Goal: Task Accomplishment & Management: Complete application form

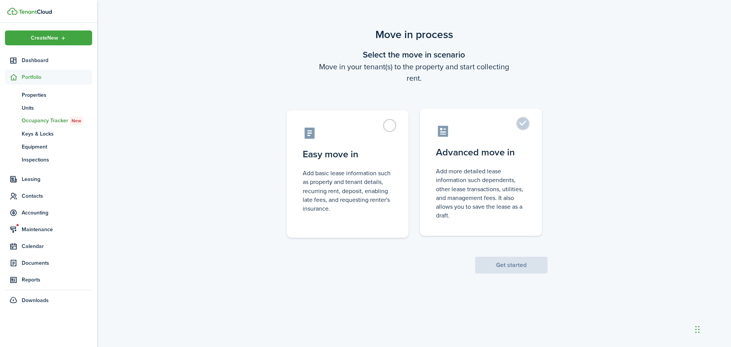
click at [465, 142] on label "Advanced move in Add more detailed lease information such dependents, other lea…" at bounding box center [481, 172] width 122 height 127
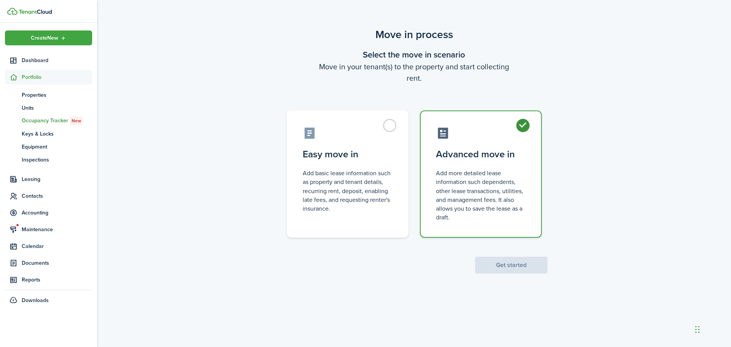
radio input "true"
click at [507, 267] on button "Get started" at bounding box center [511, 265] width 72 height 17
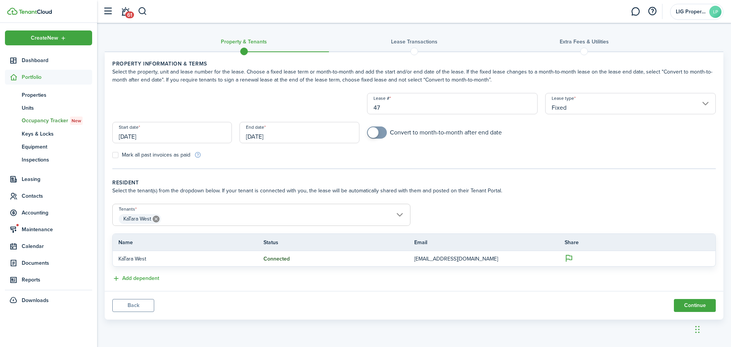
click at [195, 136] on input "[DATE]" at bounding box center [172, 132] width 120 height 21
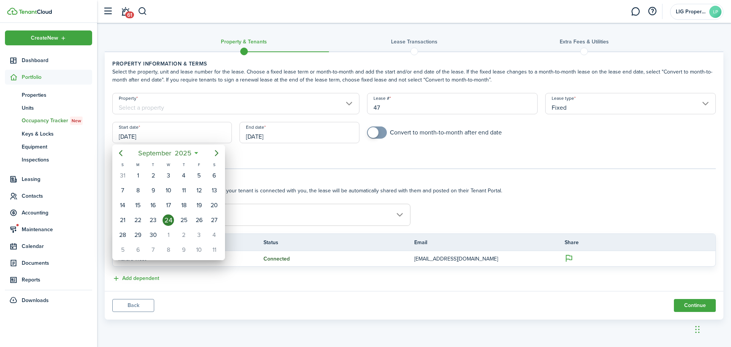
click at [423, 160] on div at bounding box center [365, 173] width 853 height 469
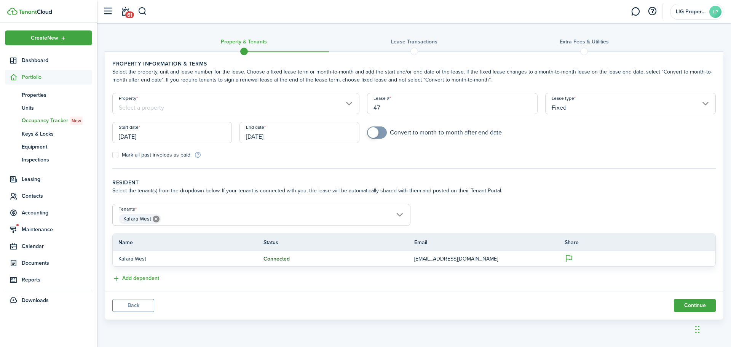
click at [258, 136] on input "[DATE]" at bounding box center [300, 132] width 120 height 21
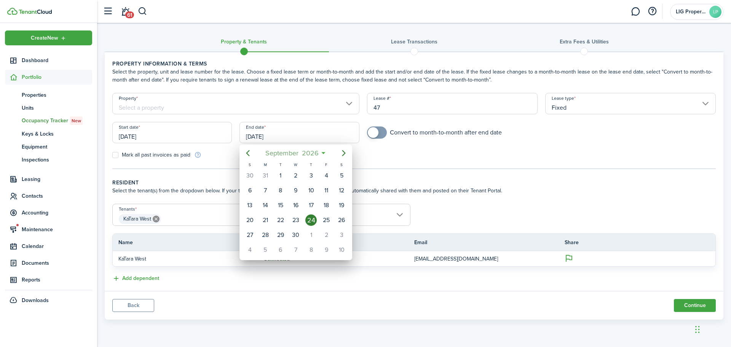
click at [311, 155] on span "2026" at bounding box center [310, 153] width 20 height 14
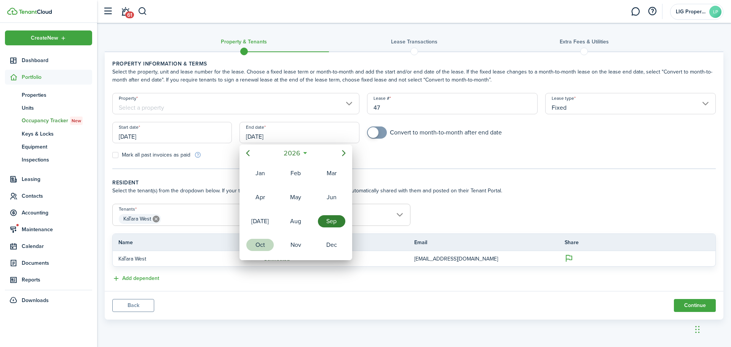
click at [261, 245] on div "Oct" at bounding box center [259, 245] width 27 height 12
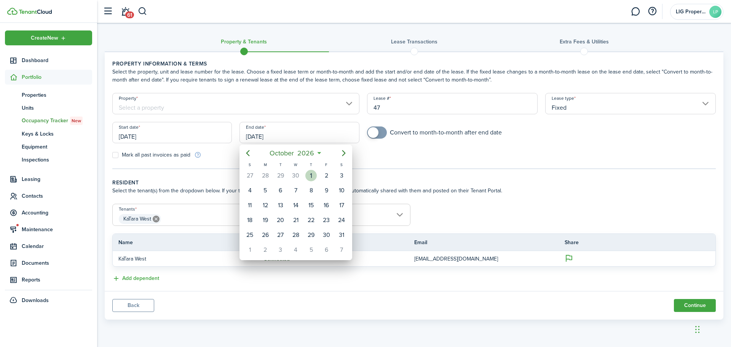
click at [306, 174] on div "1" at bounding box center [310, 175] width 11 height 11
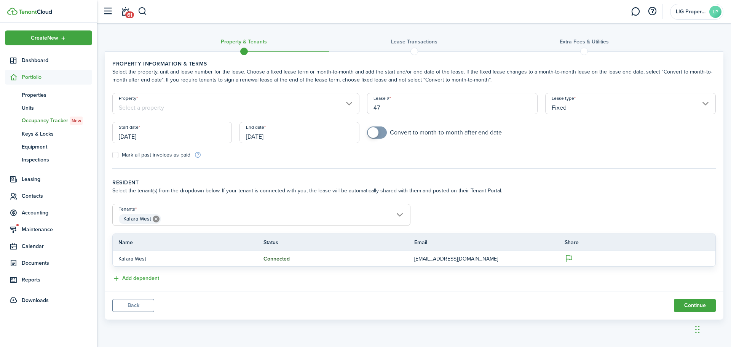
click at [320, 134] on input "[DATE]" at bounding box center [300, 132] width 120 height 21
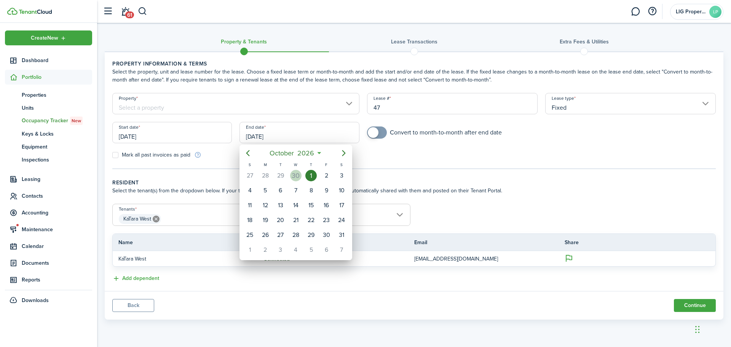
click at [297, 177] on div "30" at bounding box center [295, 175] width 11 height 11
type input "[DATE]"
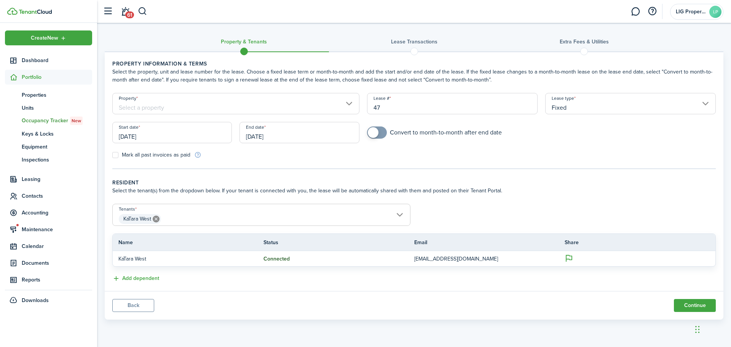
click at [174, 108] on input "Property" at bounding box center [235, 103] width 247 height 21
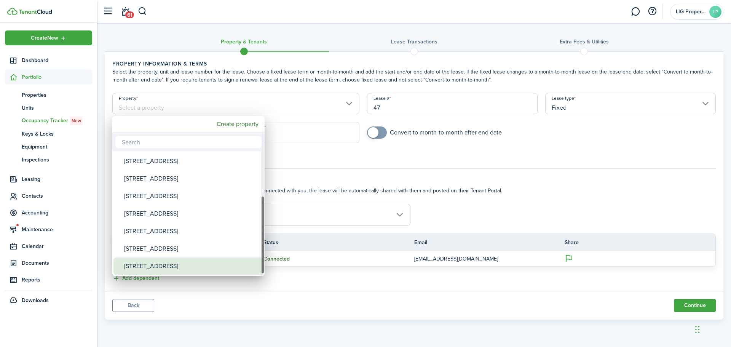
click at [152, 263] on div "[STREET_ADDRESS]" at bounding box center [191, 266] width 135 height 18
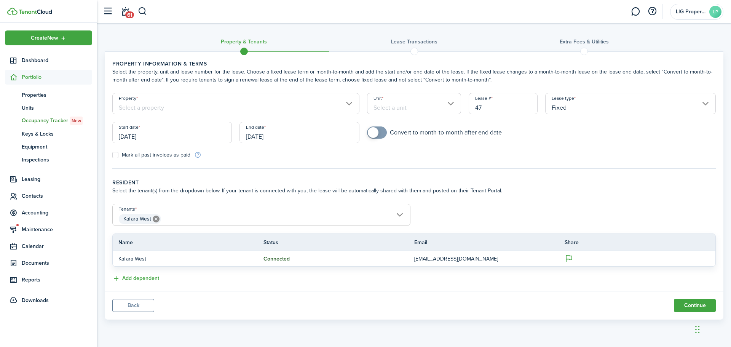
type input "[STREET_ADDRESS]"
click at [408, 110] on input "Unit" at bounding box center [414, 103] width 94 height 21
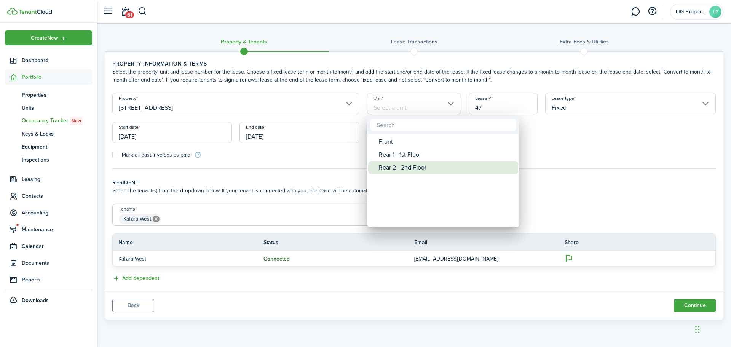
click at [403, 165] on div "Rear 2 - 2nd Floor" at bounding box center [446, 167] width 135 height 13
type input "Rear 2 - 2nd Floor"
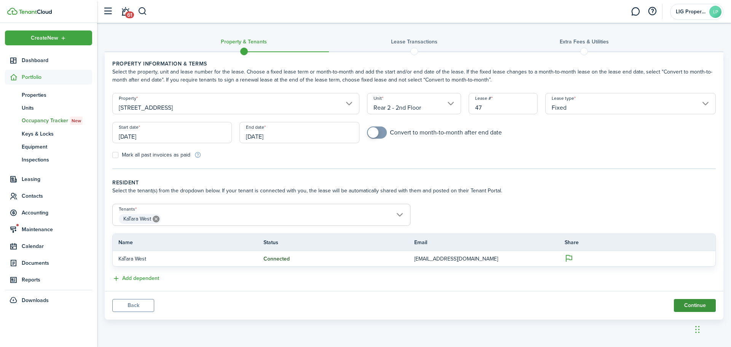
click at [680, 307] on button "Continue" at bounding box center [695, 305] width 42 height 13
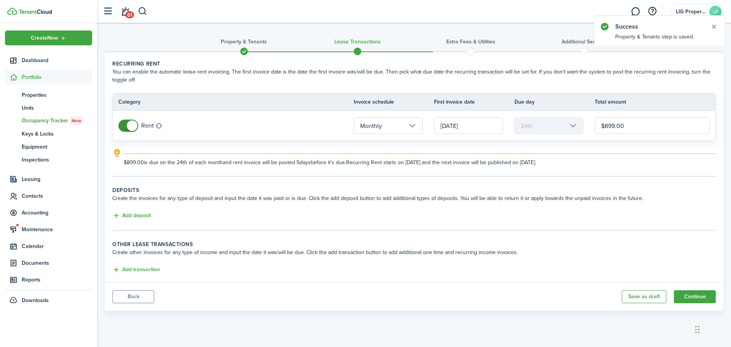
click at [636, 125] on input "$899.00" at bounding box center [652, 125] width 115 height 17
click at [484, 132] on input "[DATE]" at bounding box center [468, 125] width 69 height 17
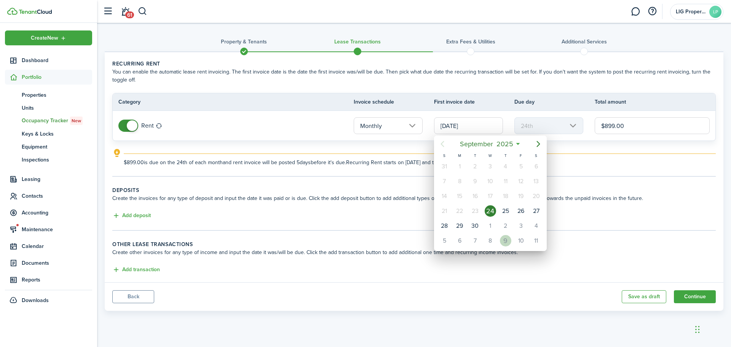
click at [508, 242] on div "9" at bounding box center [505, 240] width 11 height 11
type input "[DATE]"
type input "9th"
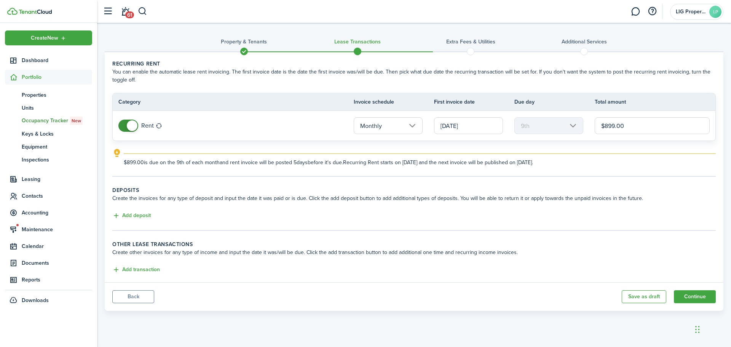
click at [469, 123] on input "[DATE]" at bounding box center [468, 125] width 69 height 17
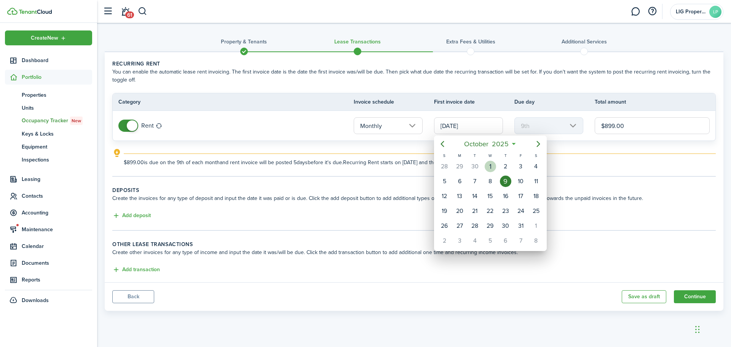
click at [492, 165] on div "1" at bounding box center [490, 166] width 11 height 11
type input "[DATE]"
type input "1st"
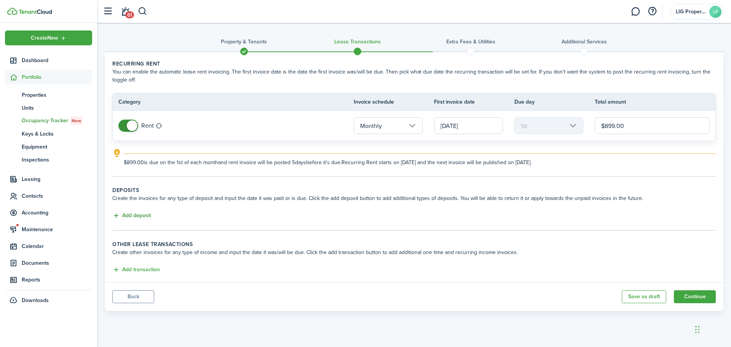
click at [138, 216] on button "Add deposit" at bounding box center [131, 215] width 38 height 9
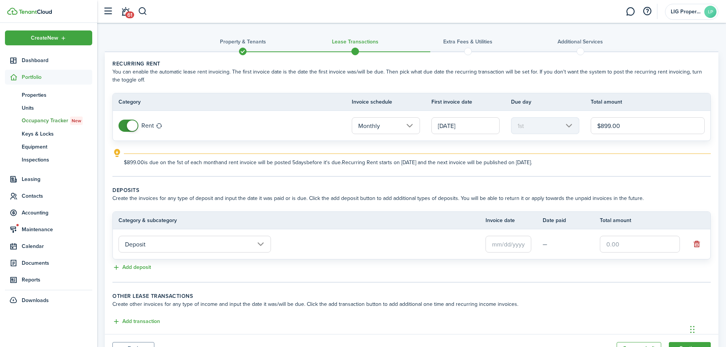
click at [502, 242] on input "text" at bounding box center [508, 244] width 46 height 17
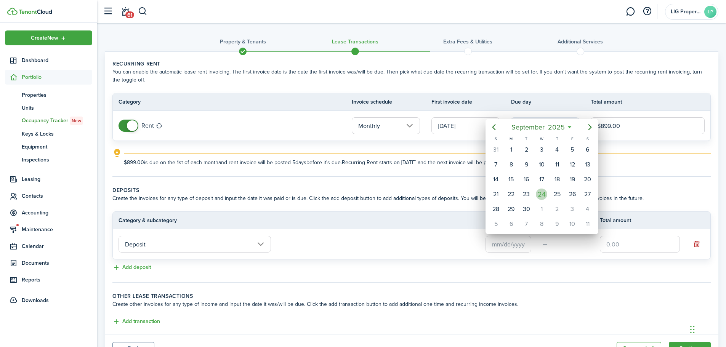
click at [543, 195] on div "24" at bounding box center [541, 194] width 11 height 11
type input "[DATE]"
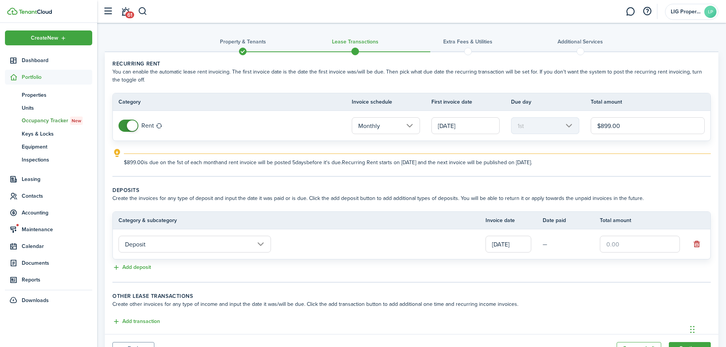
click at [612, 245] on input "text" at bounding box center [640, 244] width 80 height 17
type input "$899.00"
click at [614, 264] on div "Add deposit" at bounding box center [411, 267] width 598 height 9
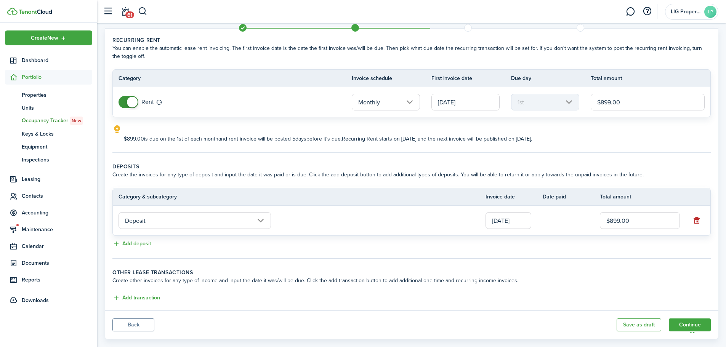
scroll to position [37, 0]
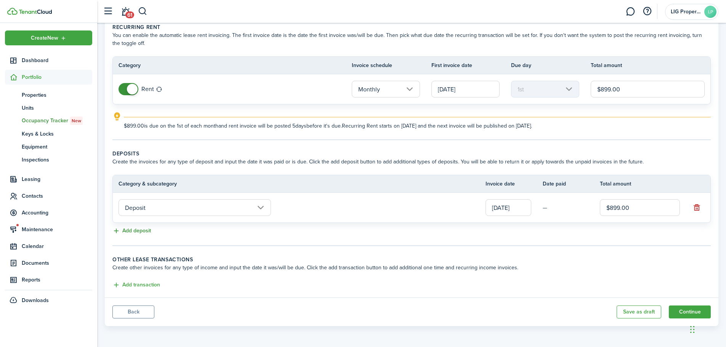
click at [138, 230] on button "Add deposit" at bounding box center [131, 231] width 38 height 9
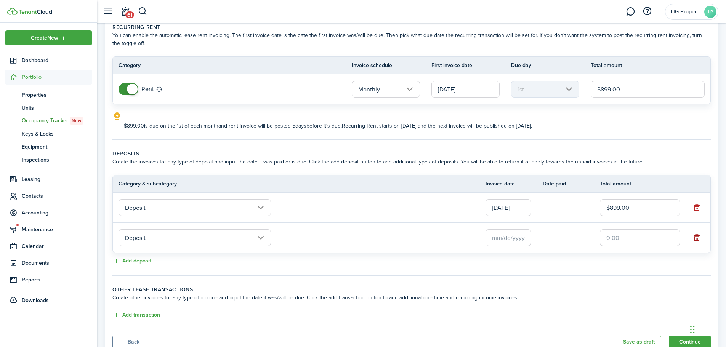
click at [694, 239] on button "button" at bounding box center [696, 237] width 11 height 11
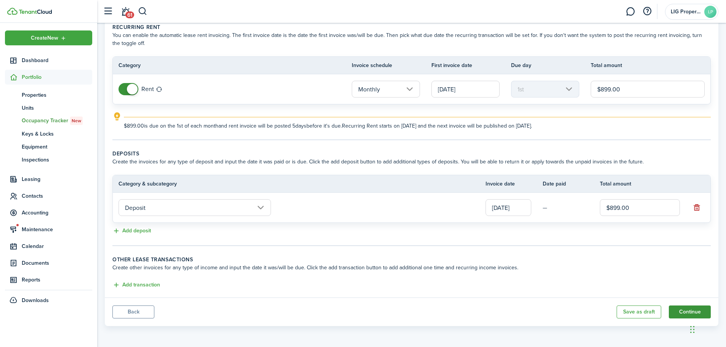
click at [685, 313] on button "Continue" at bounding box center [689, 311] width 42 height 13
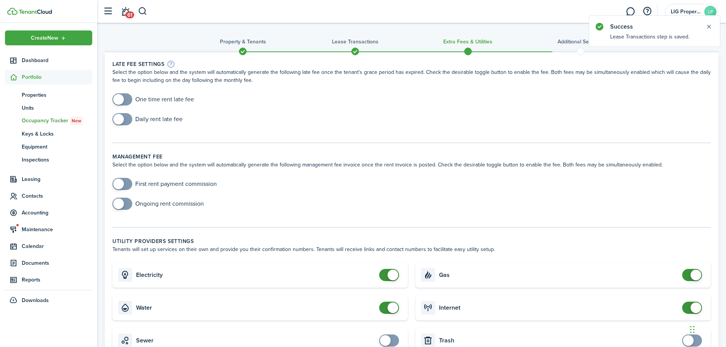
click at [122, 101] on span at bounding box center [118, 99] width 11 height 11
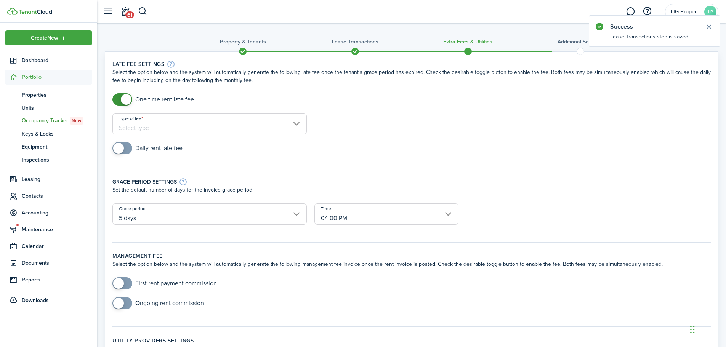
click at [122, 101] on span at bounding box center [126, 99] width 11 height 11
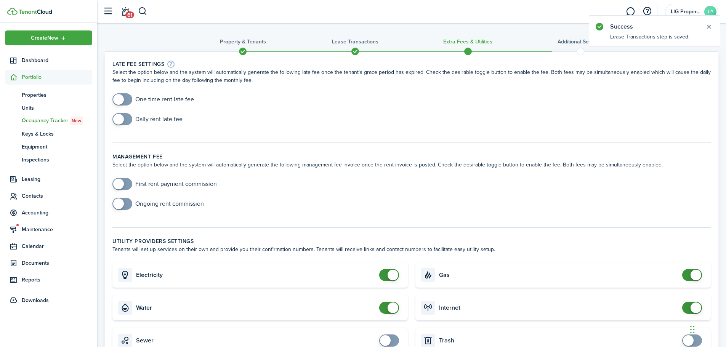
checkbox input "true"
click at [123, 98] on span at bounding box center [118, 99] width 11 height 11
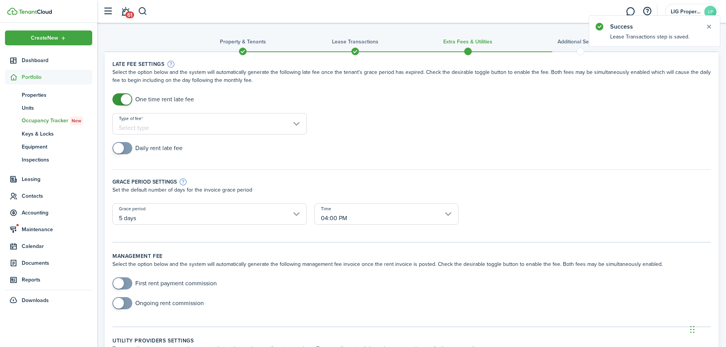
click at [155, 122] on input "Type of fee" at bounding box center [209, 123] width 194 height 21
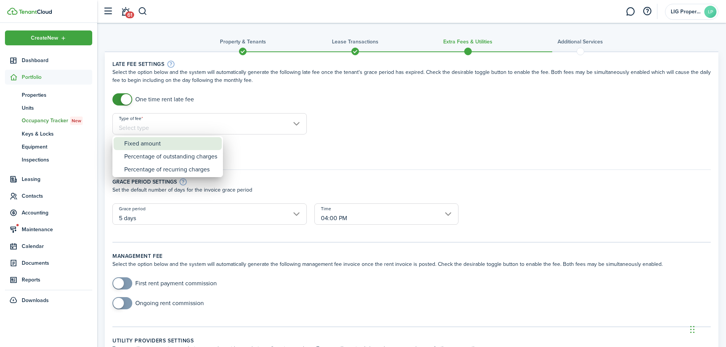
click at [169, 145] on div "Fixed amount" at bounding box center [170, 143] width 93 height 13
type input "Fixed amount"
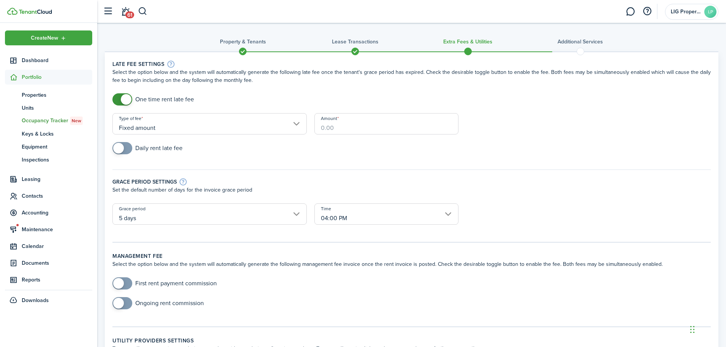
click at [367, 126] on input "Amount" at bounding box center [386, 123] width 144 height 21
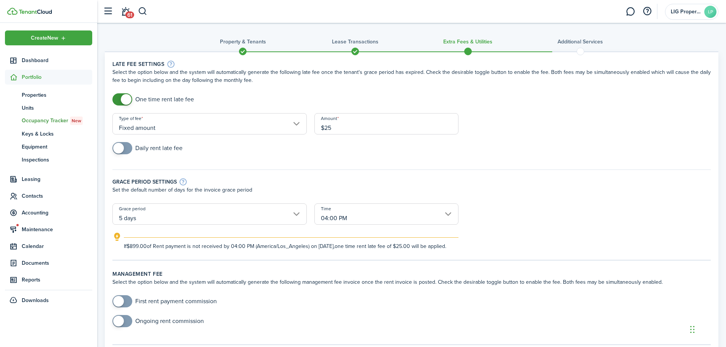
type input "$25.00"
click at [292, 153] on div "Daily rent late fee" at bounding box center [412, 152] width 606 height 20
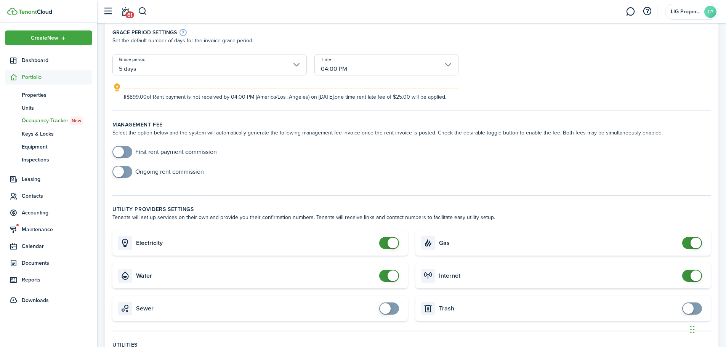
scroll to position [178, 0]
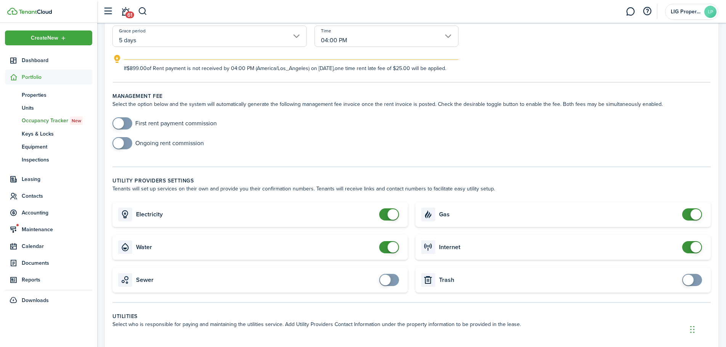
checkbox input "true"
click at [388, 285] on span at bounding box center [385, 280] width 11 height 11
checkbox input "true"
click at [691, 285] on span at bounding box center [688, 280] width 11 height 11
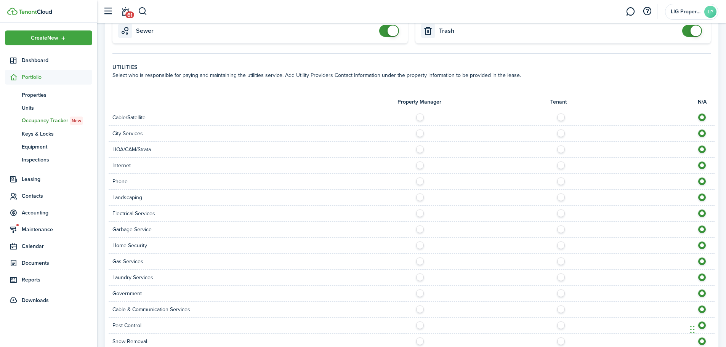
scroll to position [445, 0]
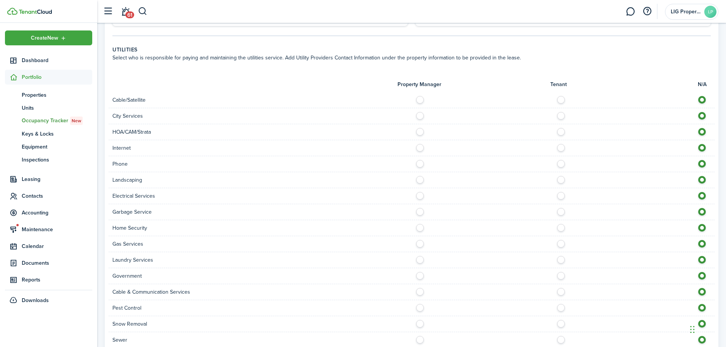
click at [560, 100] on label at bounding box center [562, 98] width 13 height 4
radio input "true"
click at [561, 116] on label at bounding box center [562, 114] width 13 height 4
radio input "true"
click at [561, 132] on label at bounding box center [562, 130] width 13 height 4
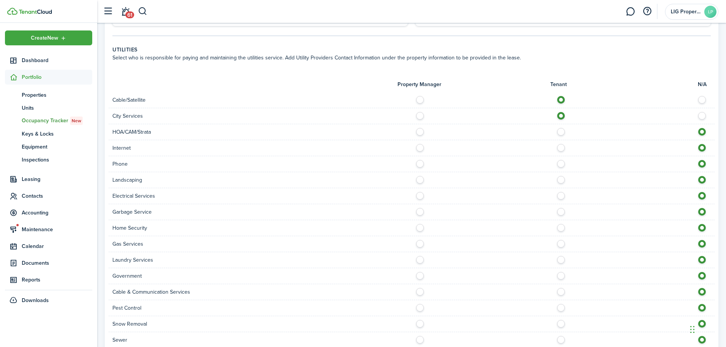
radio input "true"
click at [561, 148] on label at bounding box center [562, 146] width 13 height 4
radio input "true"
click at [562, 164] on label at bounding box center [562, 162] width 13 height 4
radio input "true"
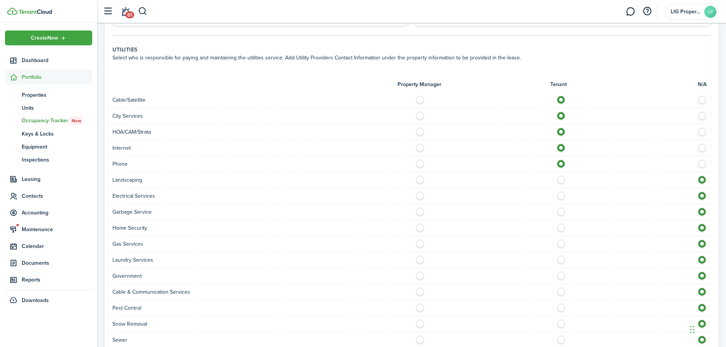
click at [561, 180] on label at bounding box center [562, 178] width 13 height 4
radio input "true"
click at [558, 196] on label at bounding box center [562, 194] width 13 height 4
radio input "true"
click at [557, 220] on div "Garbage Service" at bounding box center [412, 212] width 606 height 16
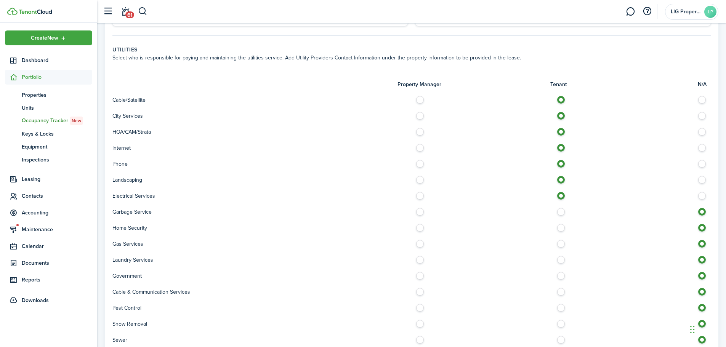
click at [558, 212] on label at bounding box center [562, 210] width 13 height 4
radio input "true"
click at [564, 228] on label at bounding box center [562, 226] width 13 height 4
radio input "true"
click at [556, 248] on div "Gas Services" at bounding box center [412, 244] width 606 height 16
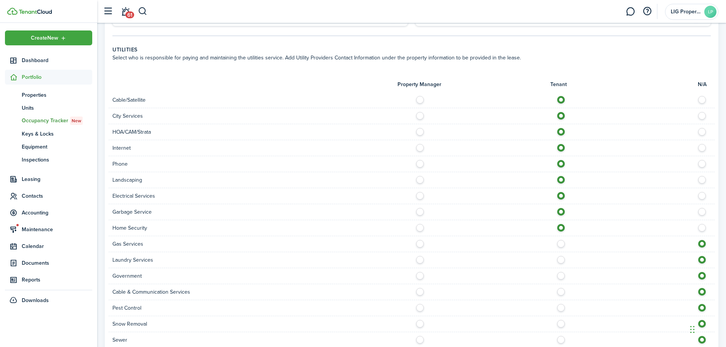
click at [561, 244] on label at bounding box center [562, 242] width 13 height 4
radio input "true"
click at [560, 278] on div "Government" at bounding box center [412, 276] width 606 height 16
click at [564, 260] on label at bounding box center [562, 258] width 13 height 4
radio input "true"
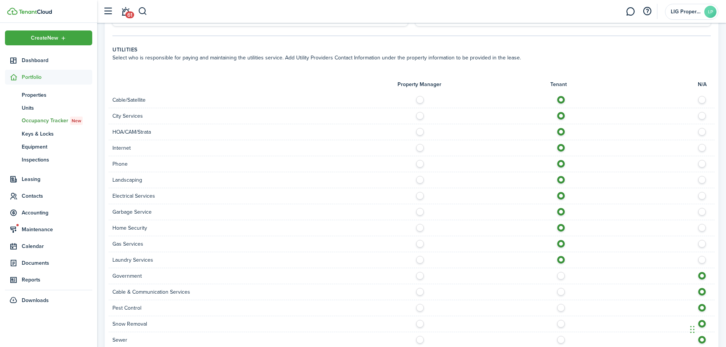
click at [560, 278] on div "Government" at bounding box center [412, 276] width 606 height 16
click at [563, 295] on div "Cable & Communication Services" at bounding box center [412, 292] width 606 height 16
click at [561, 284] on div "Government" at bounding box center [412, 276] width 606 height 16
click at [561, 276] on label at bounding box center [562, 274] width 13 height 4
radio input "true"
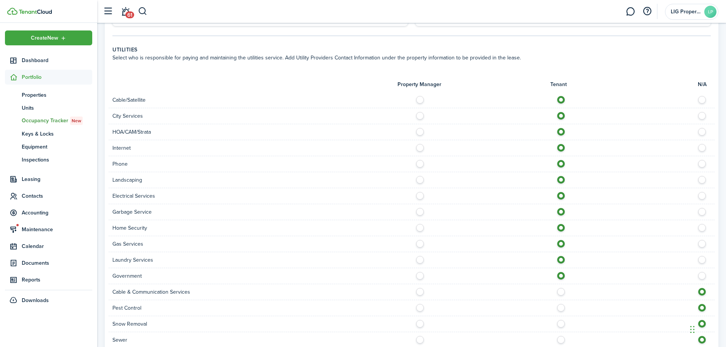
click at [560, 292] on label at bounding box center [562, 290] width 13 height 4
radio input "true"
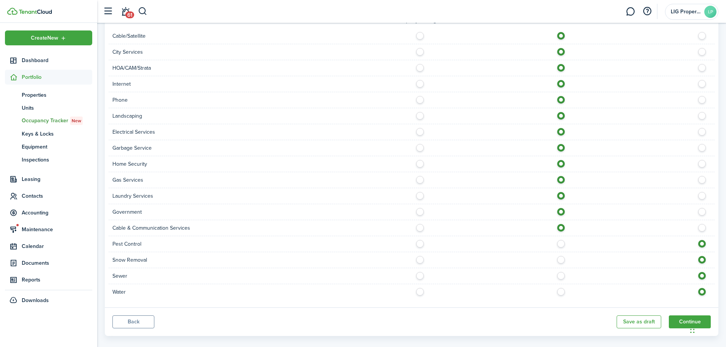
scroll to position [526, 0]
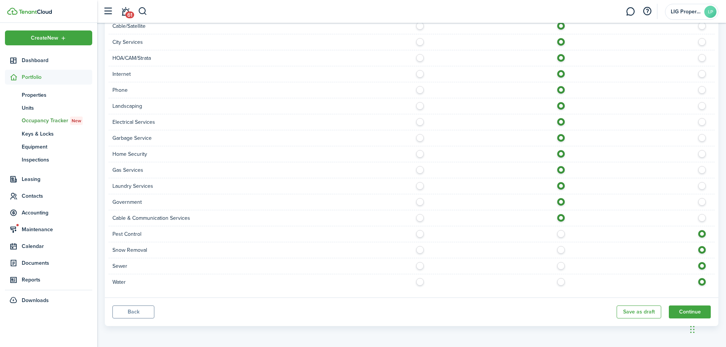
click at [558, 234] on label at bounding box center [562, 232] width 13 height 4
radio input "true"
click at [566, 247] on label at bounding box center [562, 248] width 13 height 4
radio input "true"
click at [560, 255] on div "Snow Removal" at bounding box center [412, 250] width 606 height 16
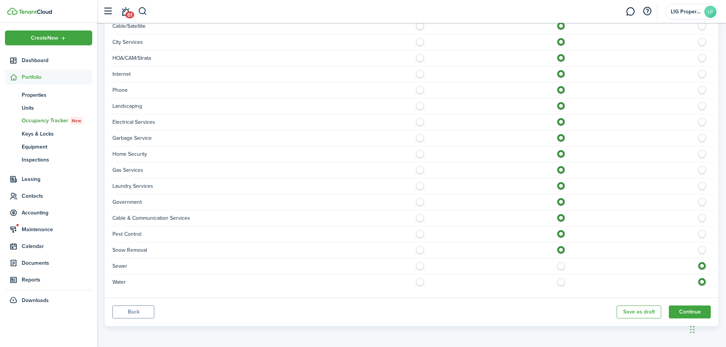
click at [558, 266] on label at bounding box center [562, 264] width 13 height 4
radio input "true"
click at [561, 281] on label at bounding box center [562, 280] width 13 height 4
radio input "true"
click at [421, 234] on label at bounding box center [421, 232] width 13 height 4
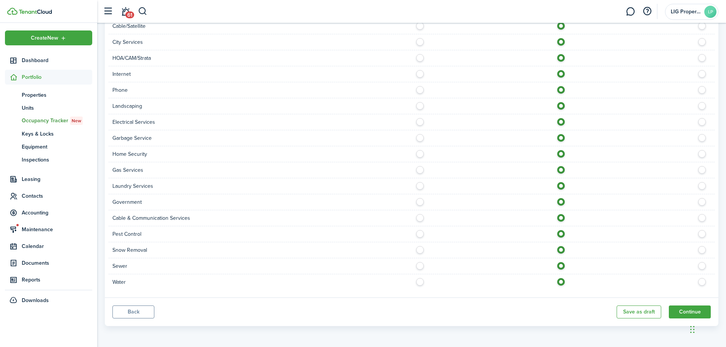
radio input "true"
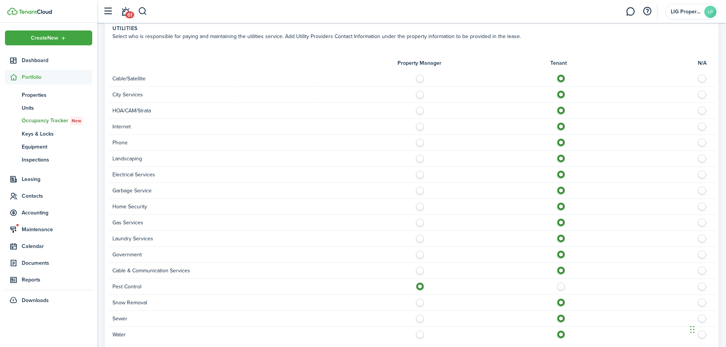
scroll to position [438, 0]
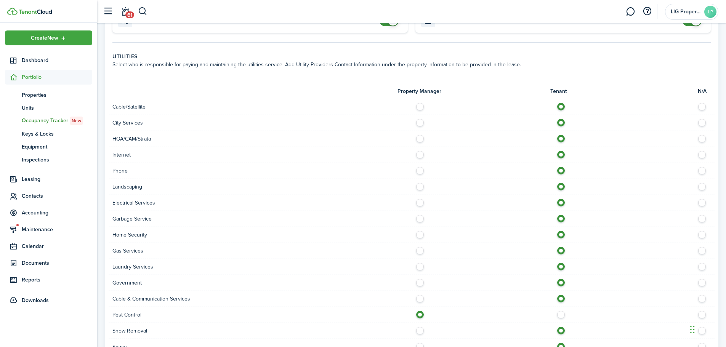
click at [419, 187] on label at bounding box center [421, 185] width 13 height 4
radio input "true"
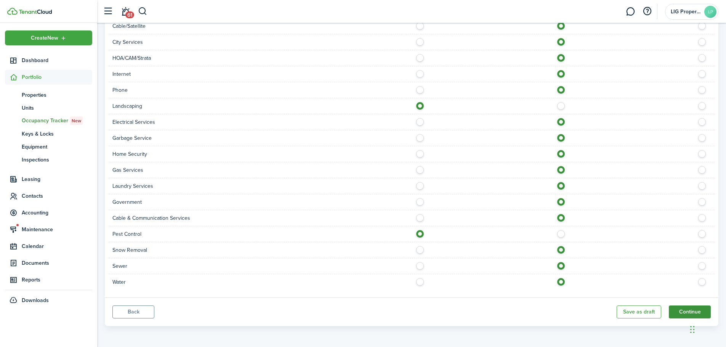
click at [683, 310] on button "Continue" at bounding box center [689, 311] width 42 height 13
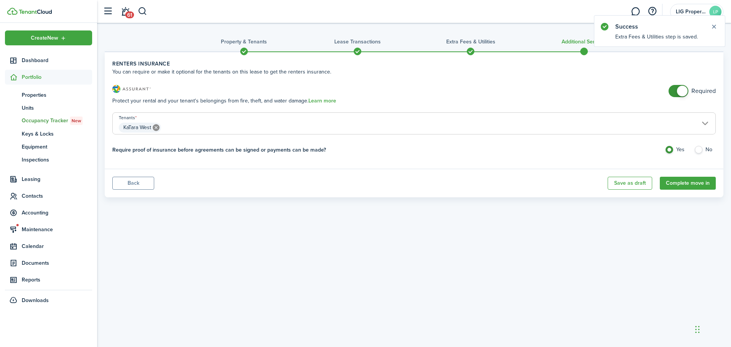
checkbox input "false"
click at [679, 91] on span at bounding box center [682, 91] width 11 height 11
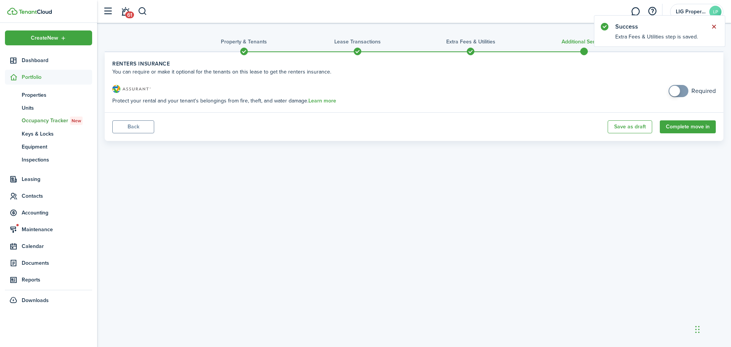
click at [715, 26] on button "Close notify" at bounding box center [714, 26] width 11 height 11
click at [691, 132] on button "Complete move in" at bounding box center [688, 126] width 56 height 13
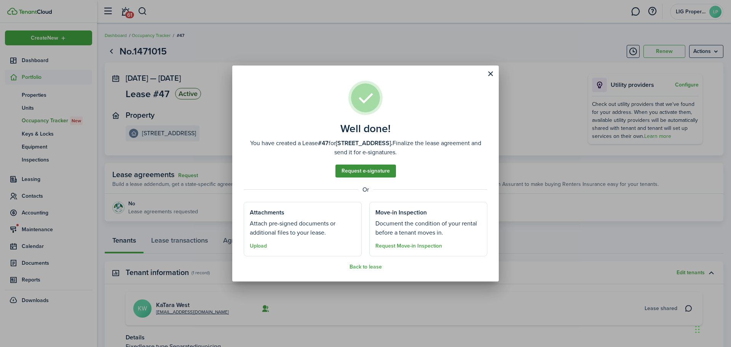
click at [357, 168] on link "Request e-signature" at bounding box center [366, 171] width 61 height 13
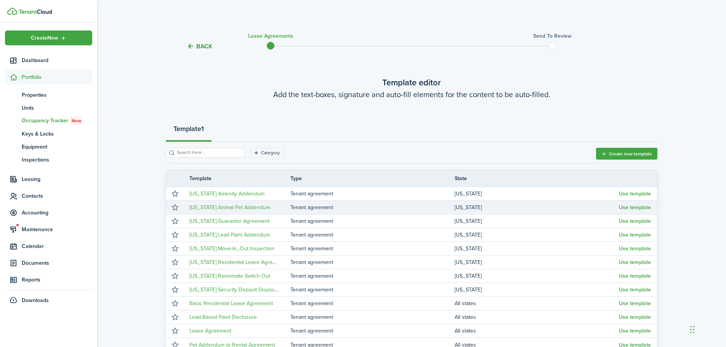
scroll to position [98, 0]
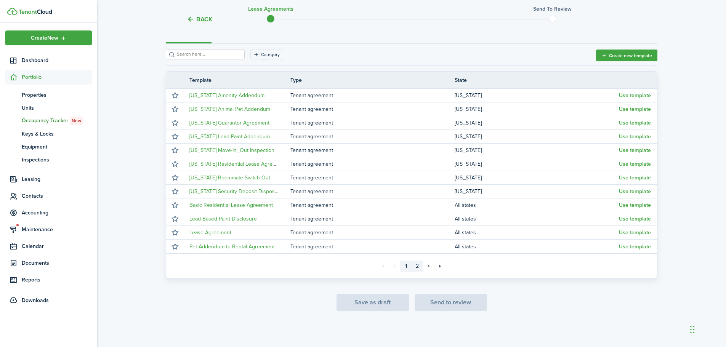
click at [415, 265] on link "2" at bounding box center [416, 266] width 11 height 11
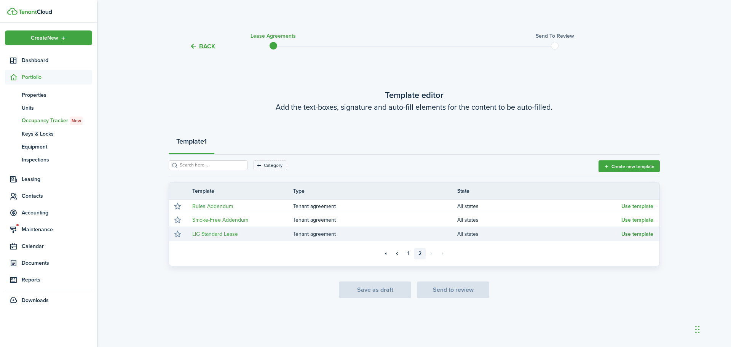
click at [632, 235] on button "Use template" at bounding box center [638, 234] width 32 height 6
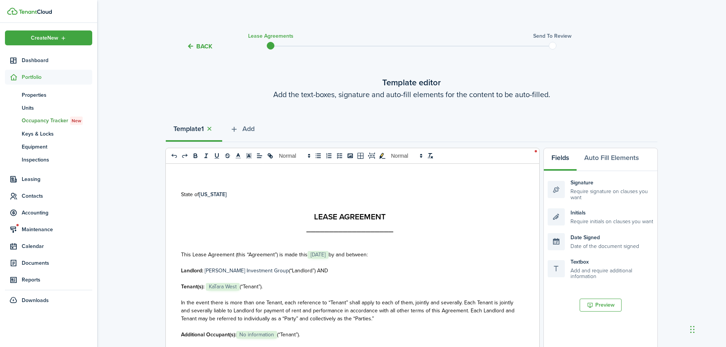
scroll to position [89, 0]
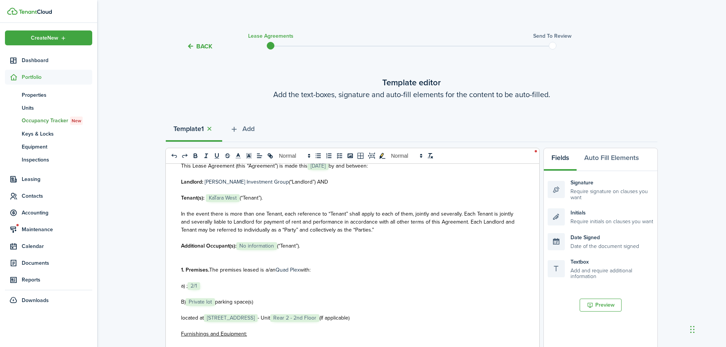
click at [329, 251] on p at bounding box center [349, 254] width 337 height 8
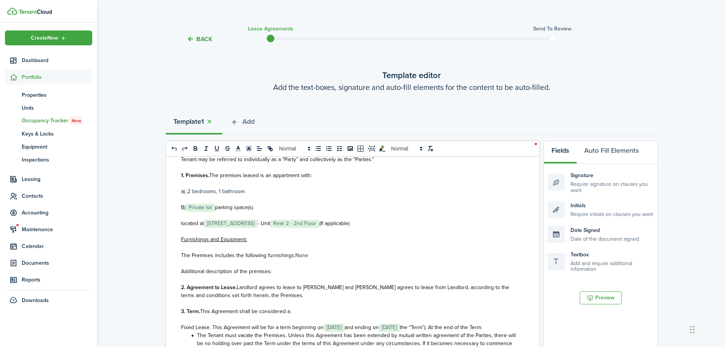
scroll to position [178, 0]
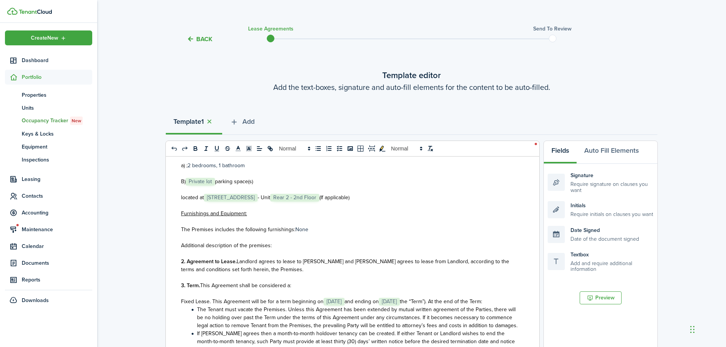
click at [267, 177] on p "B) ﻿ Private lot ﻿ parking space(s)" at bounding box center [349, 181] width 337 height 8
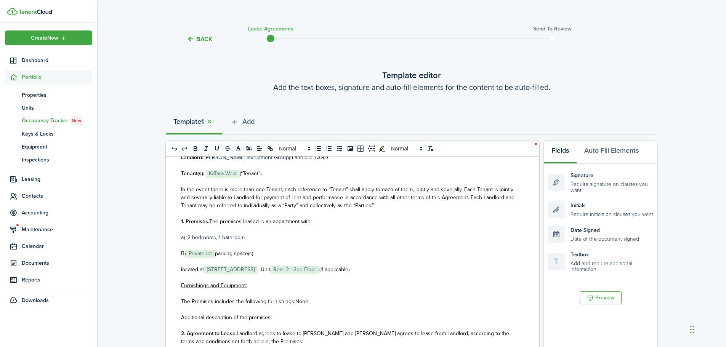
scroll to position [89, 0]
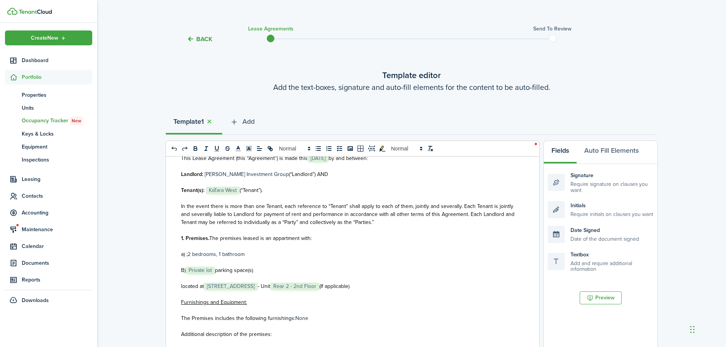
click at [294, 237] on span "The premises leased is an appartment with:" at bounding box center [260, 238] width 102 height 8
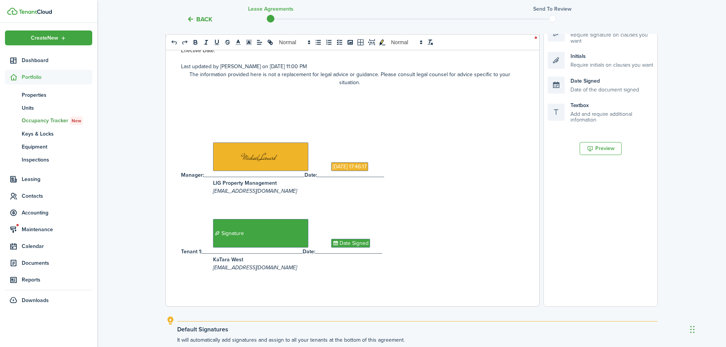
scroll to position [245, 0]
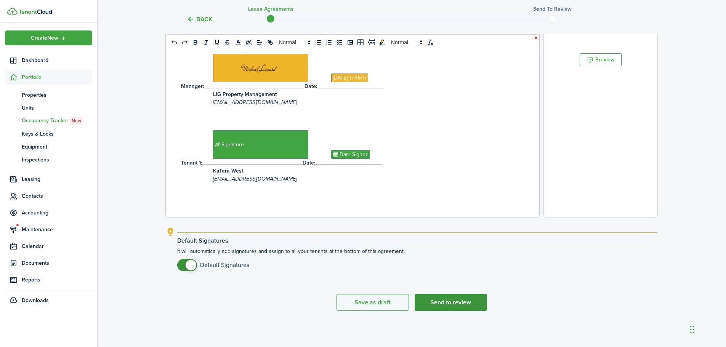
click at [445, 303] on button "Send to review" at bounding box center [450, 302] width 72 height 17
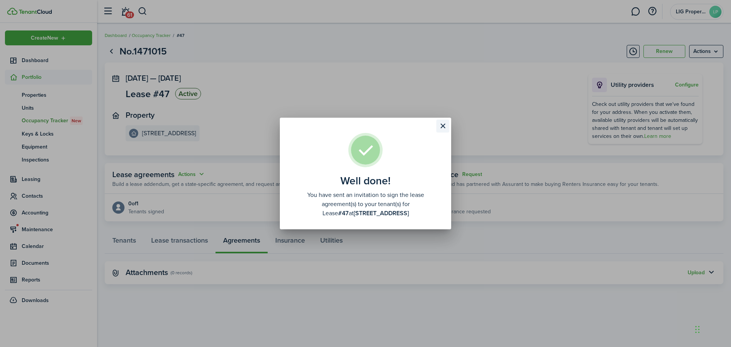
click at [442, 125] on button "Close modal" at bounding box center [443, 126] width 13 height 13
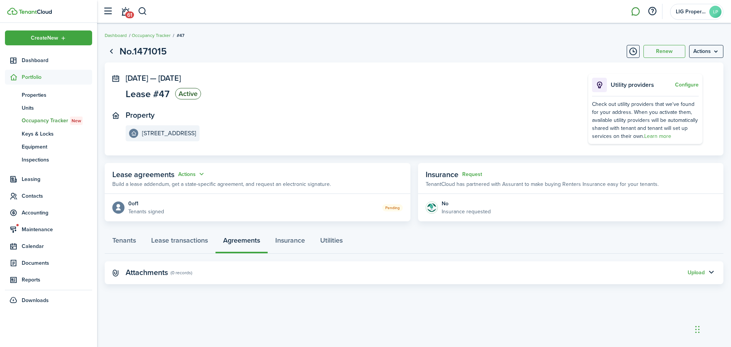
click at [637, 10] on link at bounding box center [635, 11] width 14 height 19
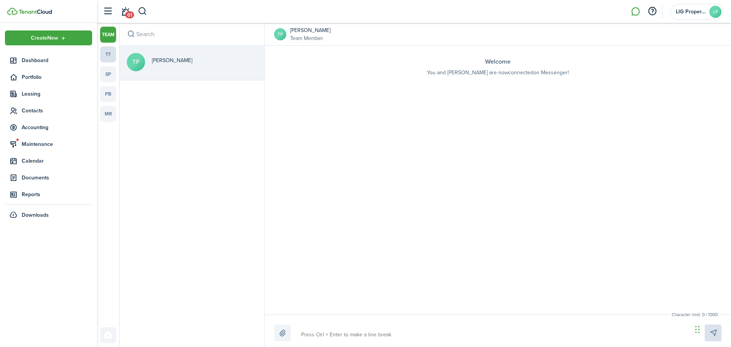
click at [105, 49] on link "tt" at bounding box center [108, 54] width 16 height 16
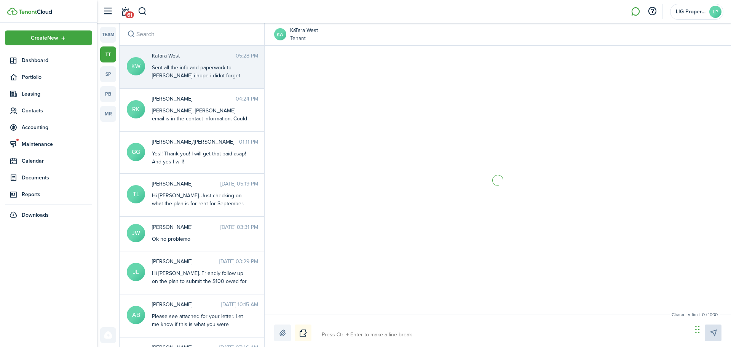
click at [187, 70] on div "Sent all the info and paperwork to [PERSON_NAME] i hope i didnt forget anything…" at bounding box center [199, 84] width 95 height 40
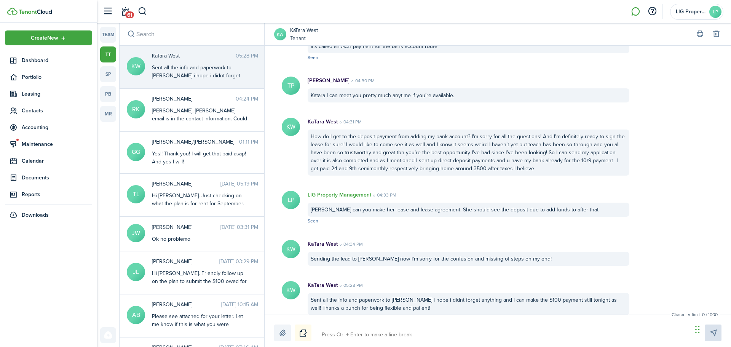
click at [352, 330] on textarea at bounding box center [504, 334] width 371 height 13
type textarea "O"
type textarea "H"
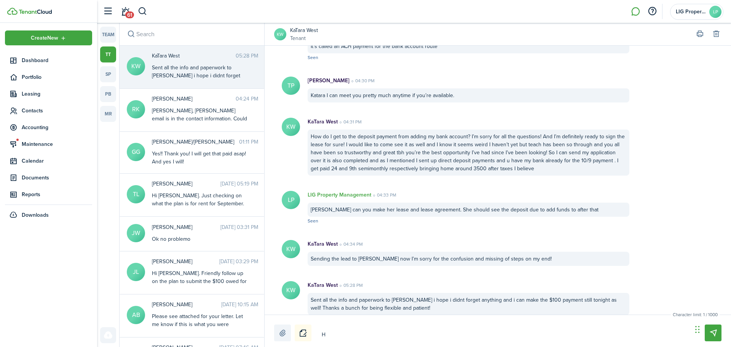
type textarea "Hi"
type textarea "Hi k"
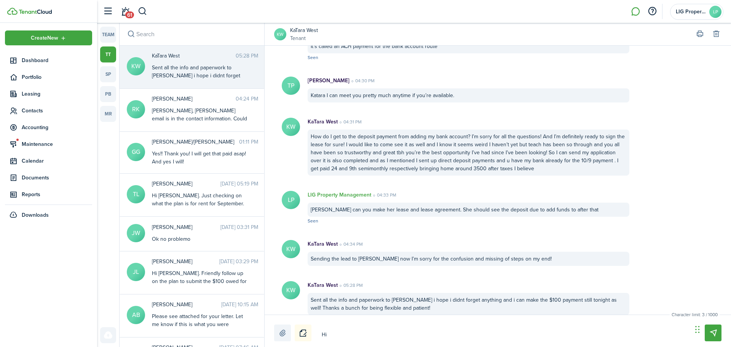
type textarea "Hi k"
type textarea "Hi ka"
type textarea "Hi kaT"
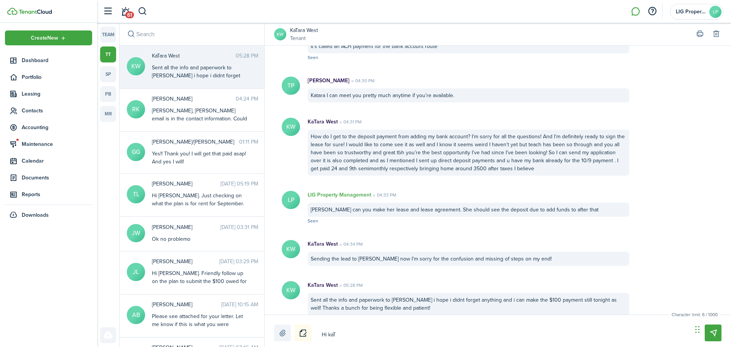
type textarea "Hi kaTa"
type textarea "Hi kaT"
type textarea "Hi ka"
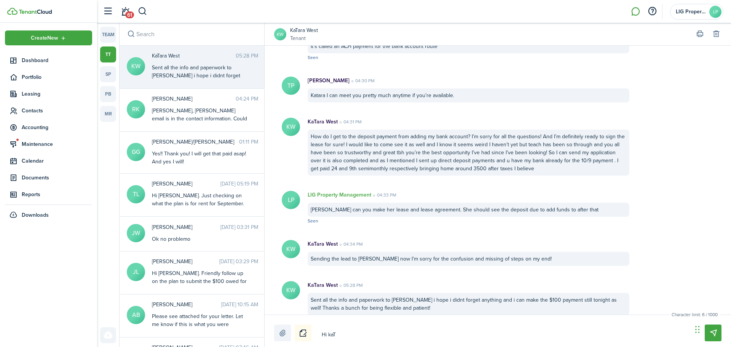
type textarea "Hi ka"
type textarea "Hi k"
type textarea "Hi"
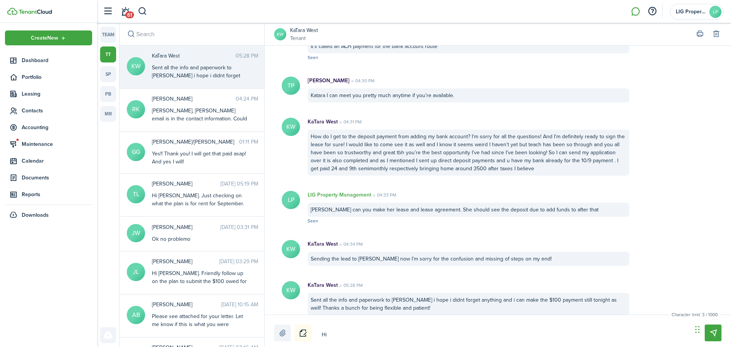
type textarea "Hi K"
type textarea "Hi [PERSON_NAME]"
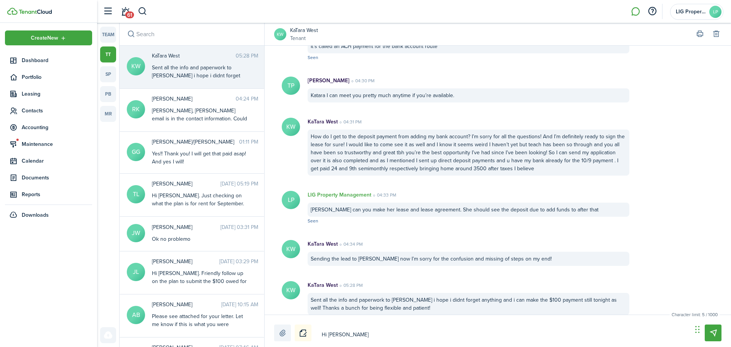
type textarea "Hi [PERSON_NAME]"
type textarea "Hi KaT"
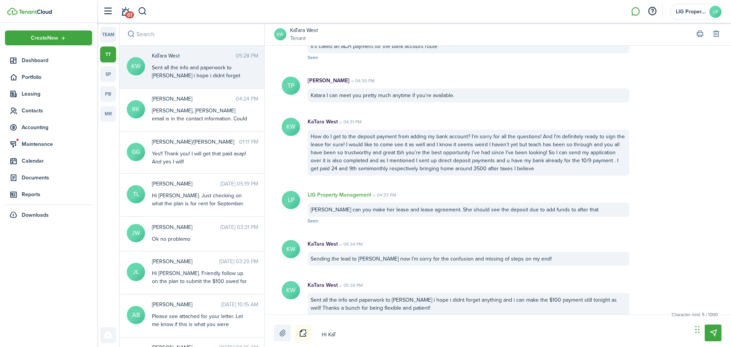
type textarea "Hi KaTa"
type textarea "Hi KaTar"
type textarea "Hi KaTara"
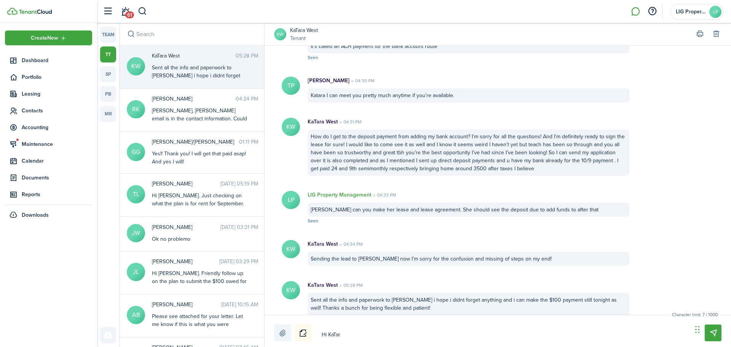
type textarea "Hi KaTara"
type textarea "Hi KaTara."
type textarea "Hi KaTara.."
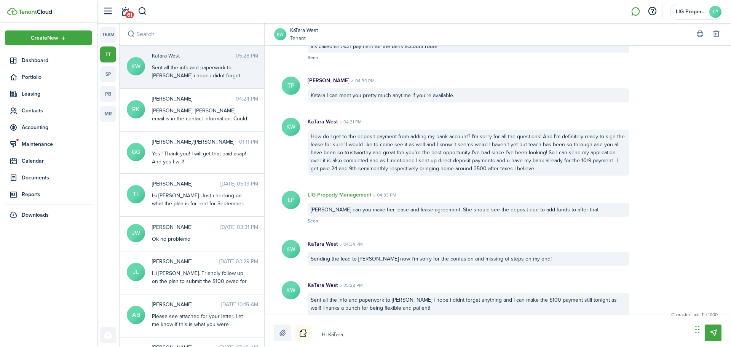
type textarea "Hi KaTara..."
type textarea "Hi KaTara... y"
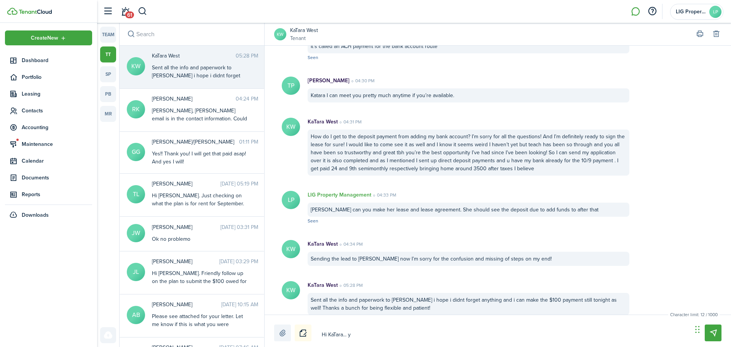
type textarea "Hi KaTara... y"
type textarea "Hi KaTara... yo"
type textarea "Hi KaTara... you"
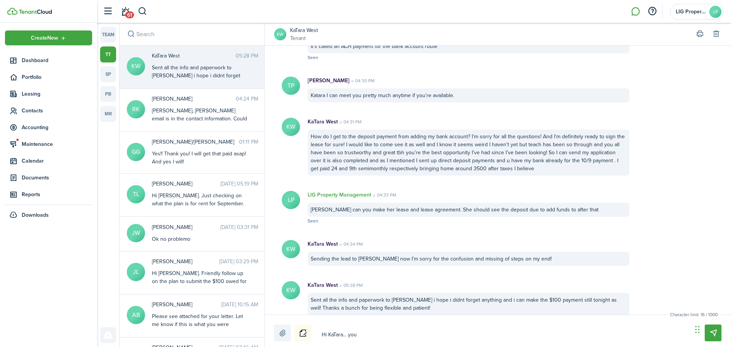
type textarea "Hi KaTara... your"
type textarea "Hi KaTara... your l"
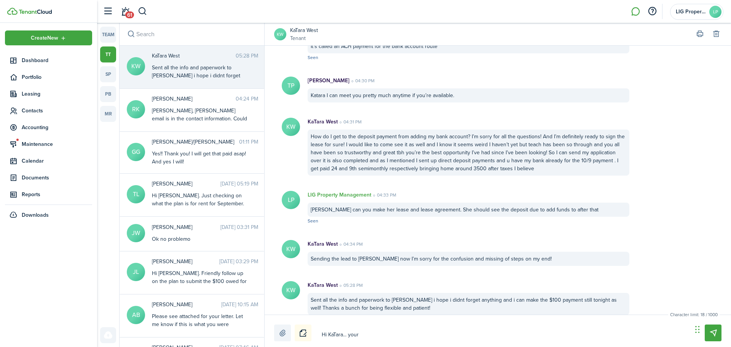
type textarea "Hi KaTara... your l"
type textarea "Hi KaTara... your le"
type textarea "Hi KaTara... your lea"
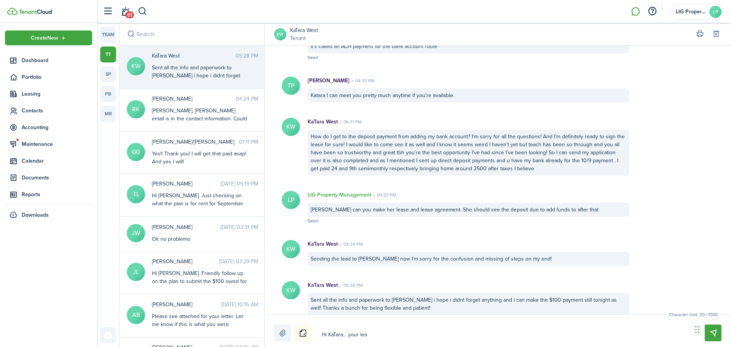
type textarea "Hi KaTara... your leas"
type textarea "Hi KaTara... your lease"
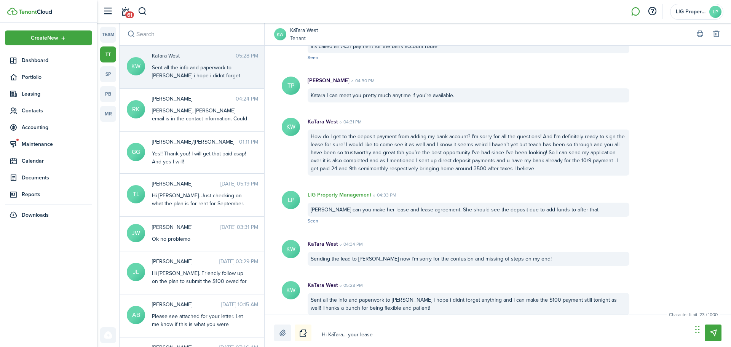
type textarea "Hi KaTara... your lease"
type textarea "Hi KaTara... your lease a"
type textarea "Hi KaTara... your lease ag"
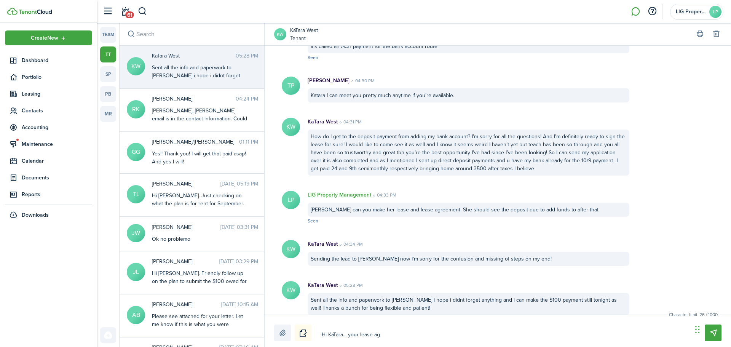
type textarea "Hi KaTara... your lease agr"
type textarea "Hi KaTara... your lease agre"
type textarea "Hi KaTara... your lease agree"
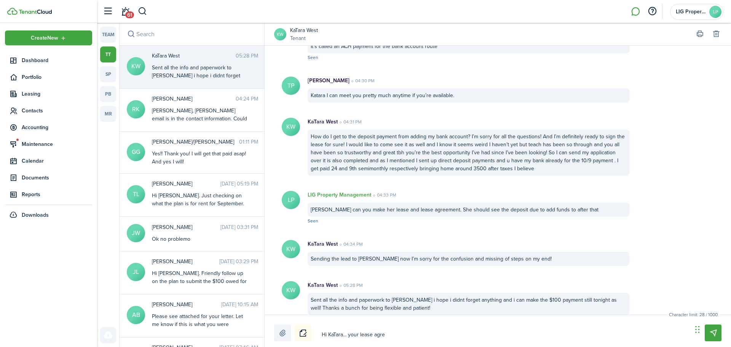
type textarea "Hi KaTara... your lease agree"
type textarea "Hi KaTara... your lease agreem"
type textarea "Hi KaTara... your lease agreeme"
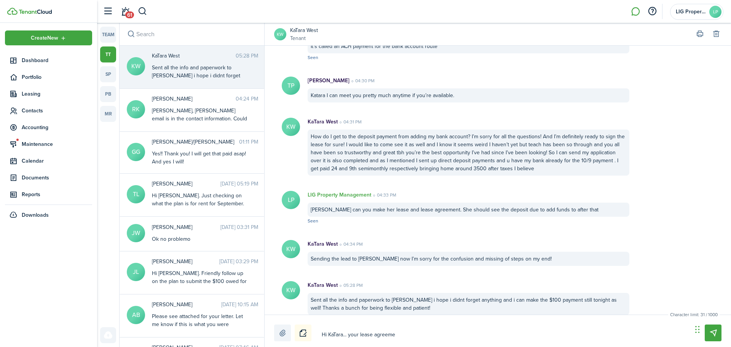
type textarea "Hi KaTara... your lease agreemen"
type textarea "Hi KaTara... your lease agreement"
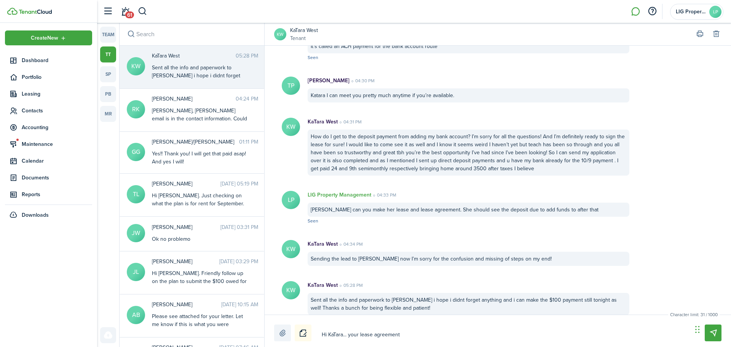
type textarea "Hi KaTara... your lease agreement"
type textarea "Hi KaTara... your lease agreement i"
type textarea "Hi KaTara... your lease agreement is"
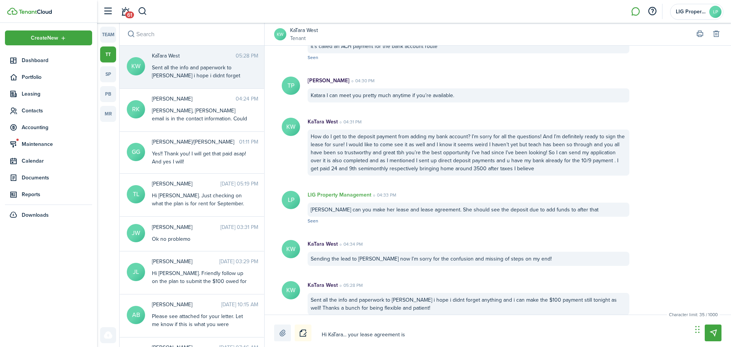
type textarea "Hi KaTara... your lease agreement is"
type textarea "Hi KaTara... your lease agreement is n"
type textarea "Hi KaTara... your lease agreement is no"
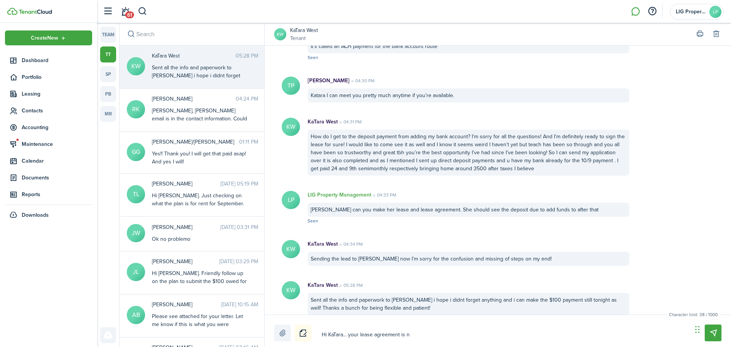
type textarea "Hi KaTara... your lease agreement is no"
type textarea "Hi KaTara... your lease agreement is now"
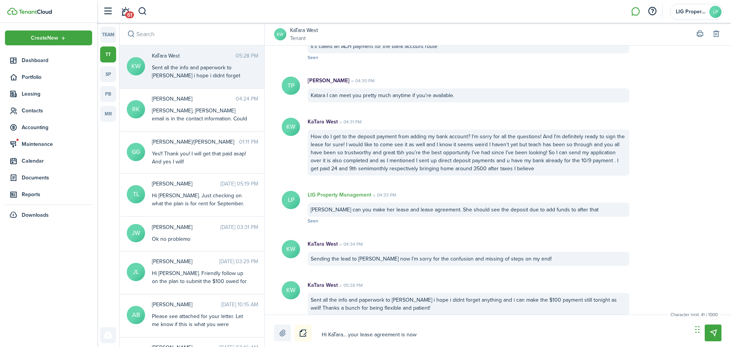
type textarea "Hi KaTara... your lease agreement is now i"
type textarea "Hi KaTara... your lease agreement is now in"
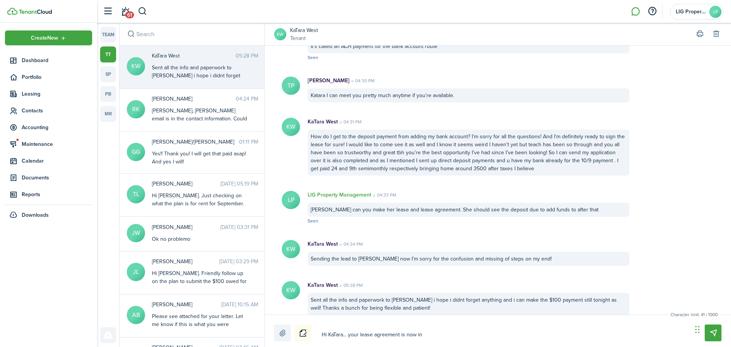
type textarea "Hi KaTara... your lease agreement is now in"
type textarea "Hi KaTara... your lease agreement is now in y"
type textarea "Hi KaTara... your lease agreement is now in yo"
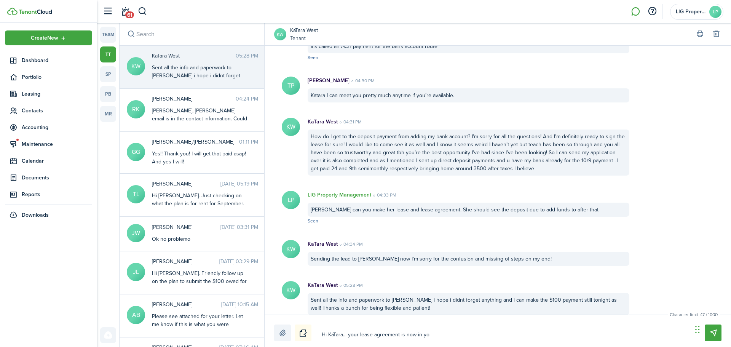
type textarea "Hi KaTara... your lease agreement is now in yor"
type textarea "Hi KaTara... your lease agreement is now in yo"
type textarea "Hi KaTara... your lease agreement is now in you"
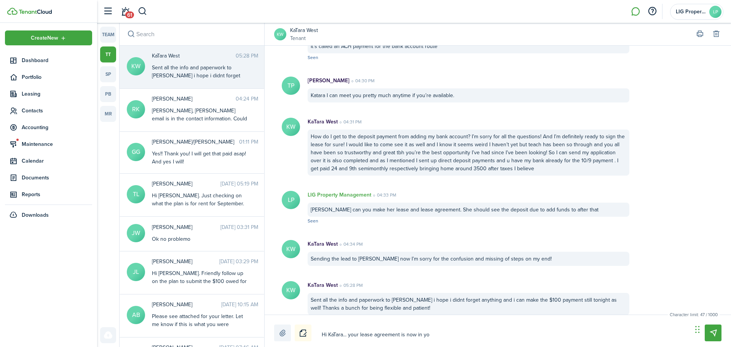
type textarea "Hi KaTara... your lease agreement is now in you"
type textarea "Hi KaTara... your lease agreement is now in your"
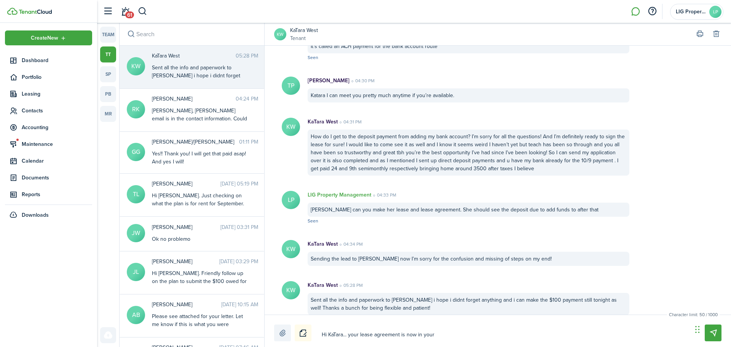
type textarea "Hi KaTara... your lease agreement is now in your e"
type textarea "Hi KaTara... your lease agreement is now in your em"
type textarea "Hi KaTara... your lease agreement is now in your ema"
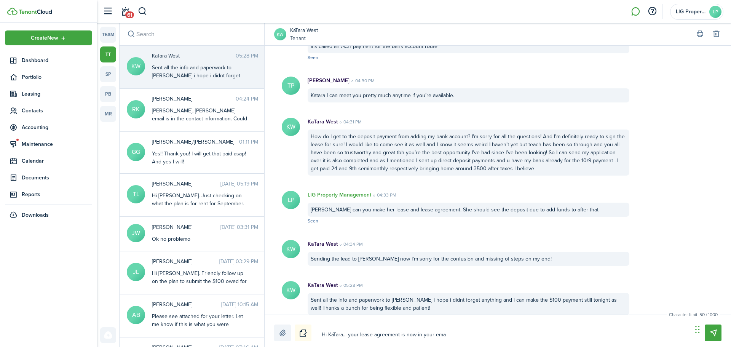
type textarea "Hi KaTara... your lease agreement is now in your ema"
type textarea "Hi KaTara... your lease agreement is now in your emai"
type textarea "Hi KaTara... your lease agreement is now in your email"
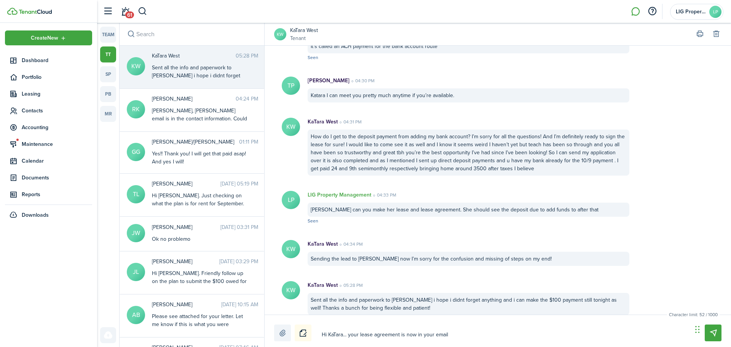
type textarea "Hi KaTara... your lease agreement is now in your email"
type textarea "Hi KaTara... your lease agreement is now in your email o"
type textarea "Hi KaTara... your lease agreement is now in your email or"
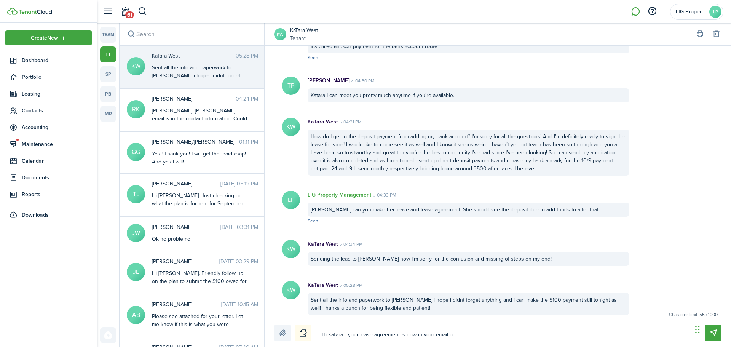
type textarea "Hi KaTara... your lease agreement is now in your email or"
type textarea "Hi KaTara... your lease agreement is now in your email or t"
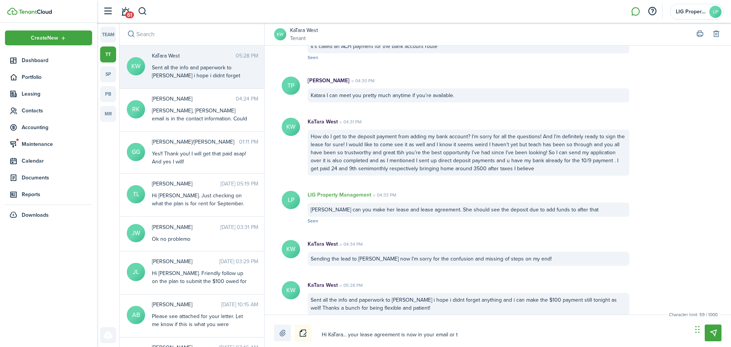
type textarea "Hi KaTara... your lease agreement is now in your email or te"
type textarea "Hi KaTara... your lease agreement is now in your email or ten"
type textarea "Hi KaTara... your lease agreement is now in your email or [PERSON_NAME]"
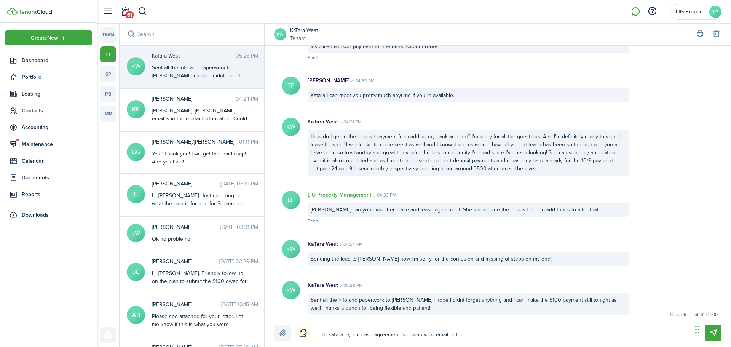
type textarea "Hi KaTara... your lease agreement is now in your email or [PERSON_NAME]"
type textarea "Hi KaTara... your lease agreement is now in your email or tenan"
type textarea "Hi KaTara... your lease agreement is now in your email or tenant"
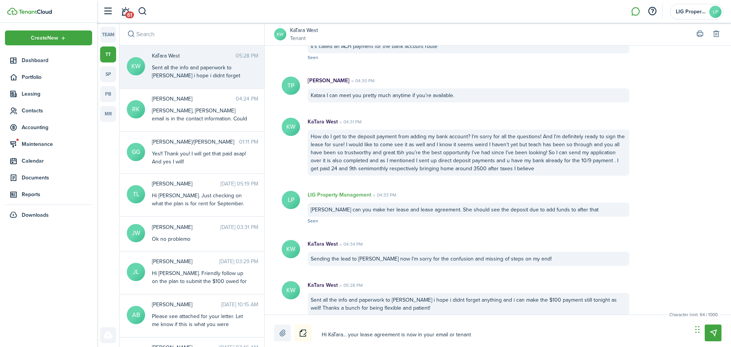
type textarea "Hi KaTara... your lease agreement is now in your email or tenantc"
type textarea "Hi KaTara... your lease agreement is now in your email or tenantcl"
type textarea "Hi KaTara... your lease agreement is now in your email or tenantclo"
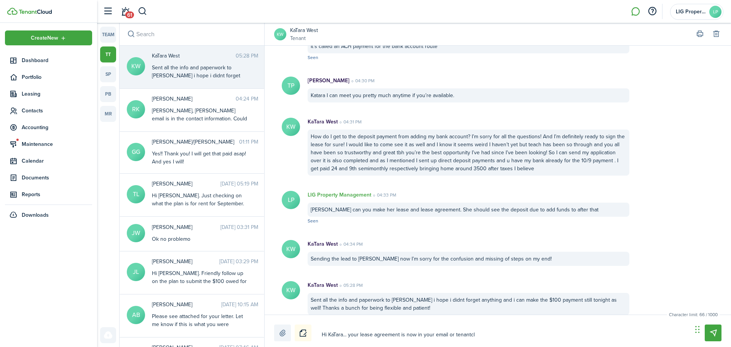
type textarea "Hi KaTara... your lease agreement is now in your email or tenantclo"
type textarea "Hi KaTara... your lease agreement is now in your email or tenantclou"
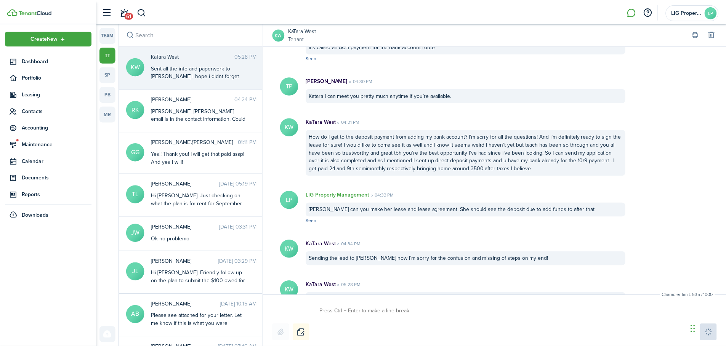
scroll to position [770, 0]
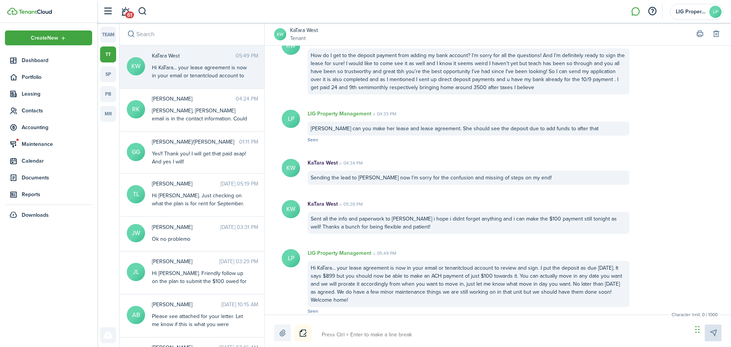
click at [348, 327] on div at bounding box center [498, 333] width 448 height 17
click at [348, 330] on textarea at bounding box center [504, 334] width 371 height 13
click at [37, 145] on span "Maintenance" at bounding box center [57, 144] width 70 height 8
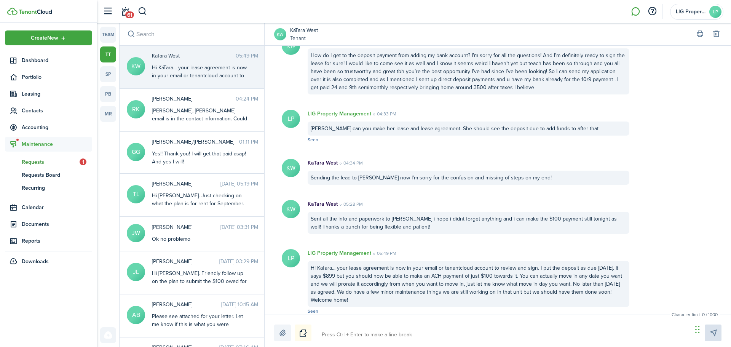
click at [34, 163] on span "Requests" at bounding box center [51, 162] width 58 height 8
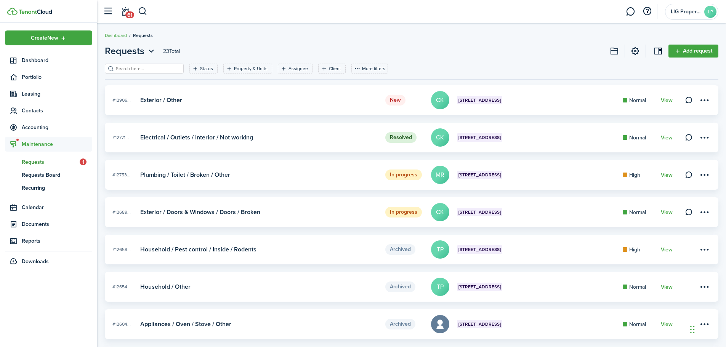
click at [46, 161] on span "Requests" at bounding box center [51, 162] width 58 height 8
click at [34, 173] on span "Requests Board" at bounding box center [57, 175] width 70 height 8
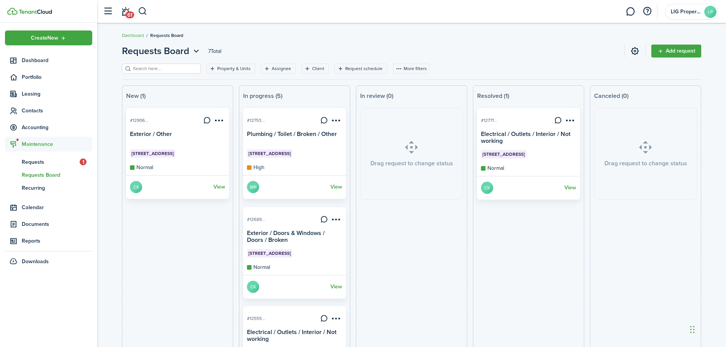
click at [165, 133] on card-title "Exterior / Other" at bounding box center [177, 137] width 95 height 13
click at [220, 189] on link "View" at bounding box center [219, 187] width 12 height 12
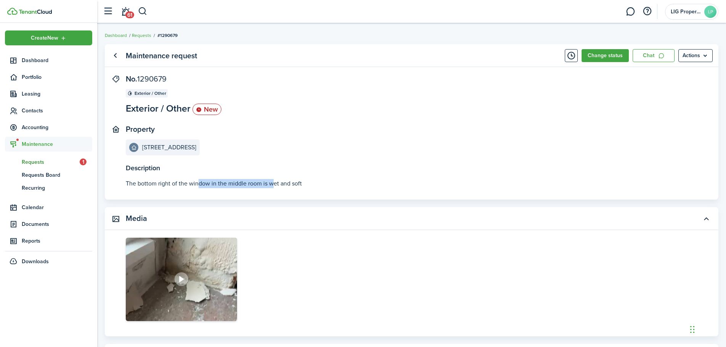
drag, startPoint x: 199, startPoint y: 179, endPoint x: 272, endPoint y: 182, distance: 73.2
click at [272, 182] on see-more "The bottom right of the window in the middle room is wet and soft" at bounding box center [411, 183] width 571 height 9
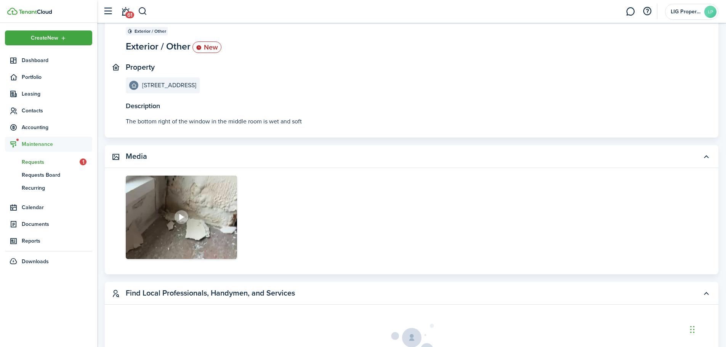
scroll to position [89, 0]
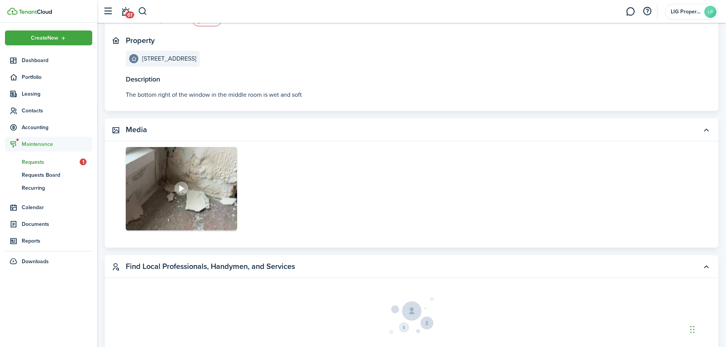
click at [185, 185] on icon at bounding box center [181, 189] width 10 height 10
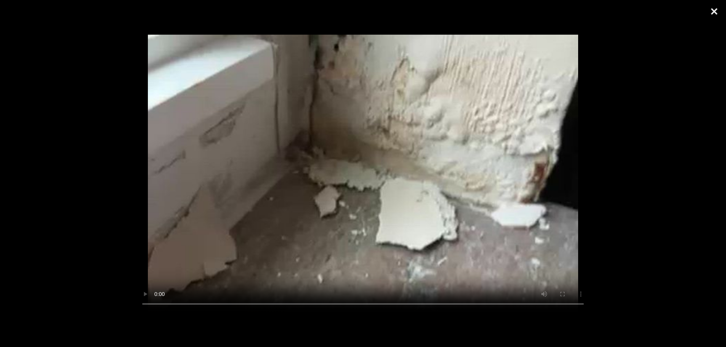
click at [714, 11] on button "Close" at bounding box center [713, 11] width 19 height 23
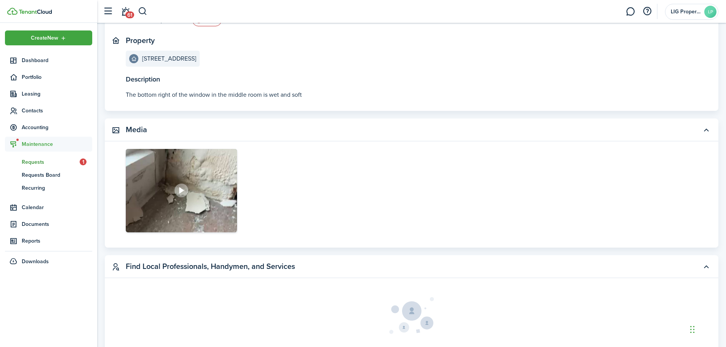
scroll to position [0, 0]
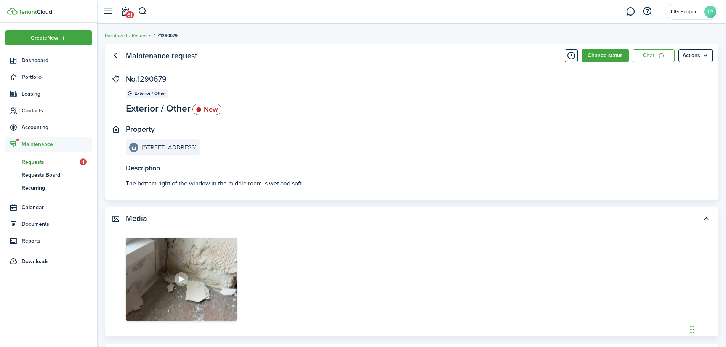
click at [34, 161] on span "Requests" at bounding box center [51, 162] width 58 height 8
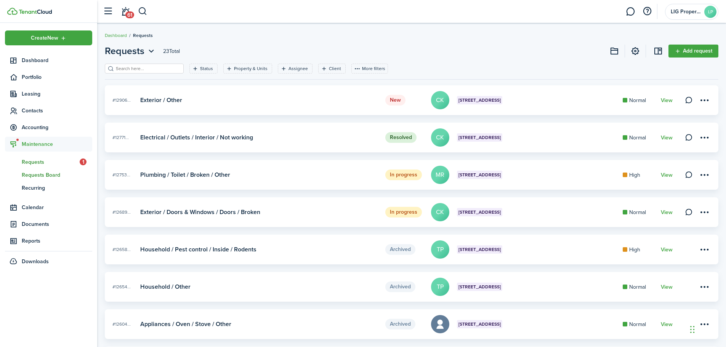
click at [33, 178] on span "Requests Board" at bounding box center [57, 175] width 70 height 8
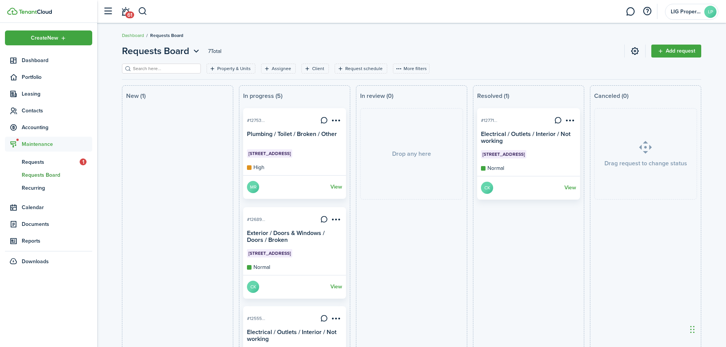
drag, startPoint x: 165, startPoint y: 134, endPoint x: 399, endPoint y: 148, distance: 234.7
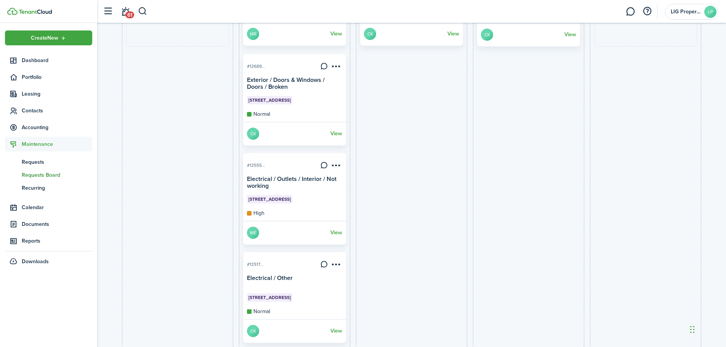
scroll to position [178, 0]
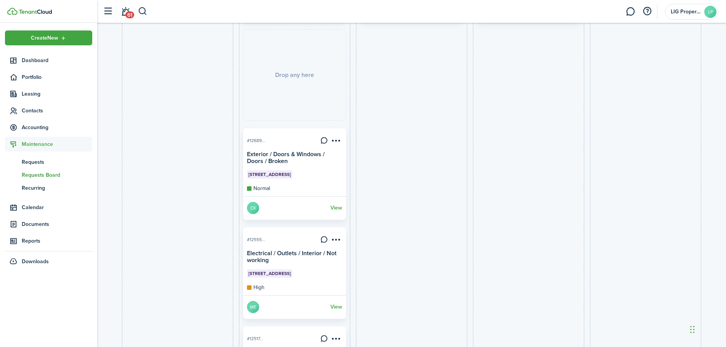
drag, startPoint x: 293, startPoint y: 279, endPoint x: 298, endPoint y: 92, distance: 187.1
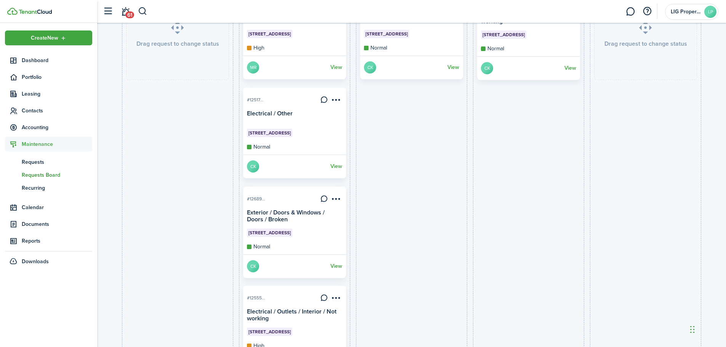
scroll to position [0, 0]
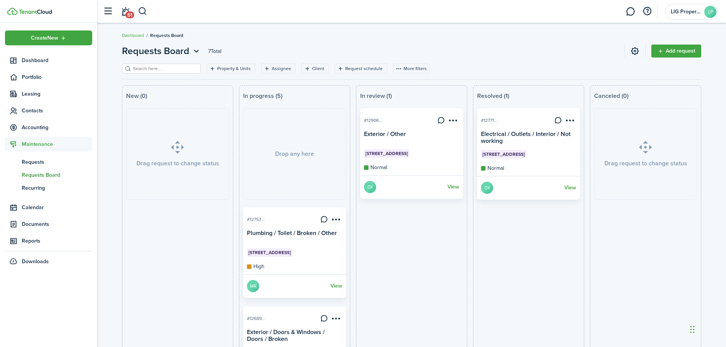
drag, startPoint x: 291, startPoint y: 233, endPoint x: 287, endPoint y: 149, distance: 83.5
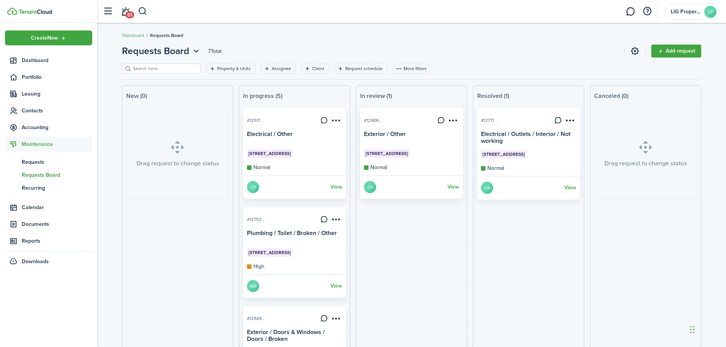
click at [298, 134] on card-title "Electrical / Other" at bounding box center [294, 137] width 95 height 13
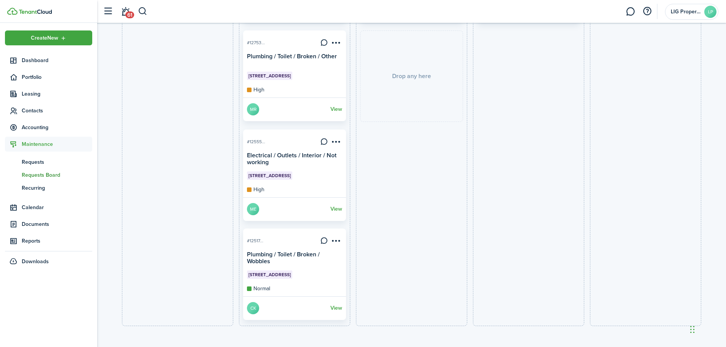
scroll to position [276, 0]
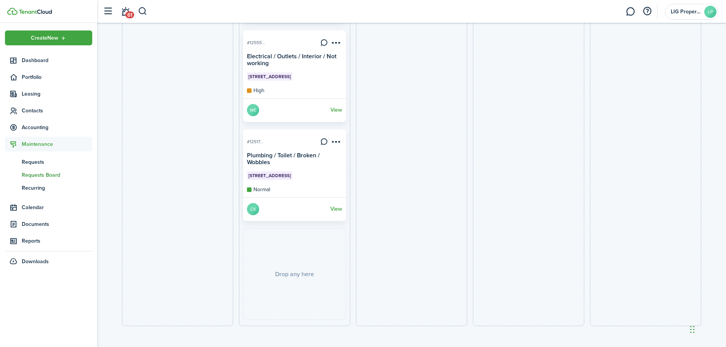
drag, startPoint x: 291, startPoint y: 87, endPoint x: 289, endPoint y: 289, distance: 202.6
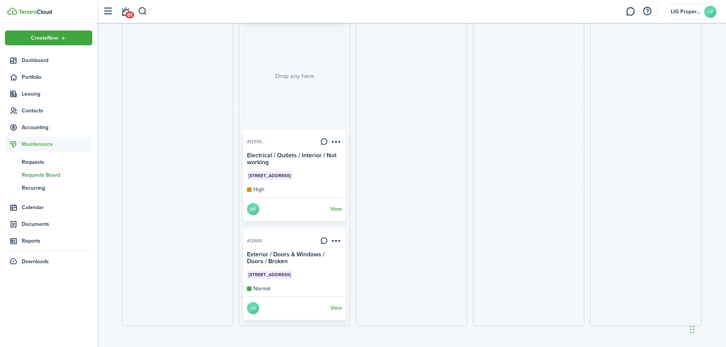
drag, startPoint x: 301, startPoint y: 182, endPoint x: 299, endPoint y: 61, distance: 120.8
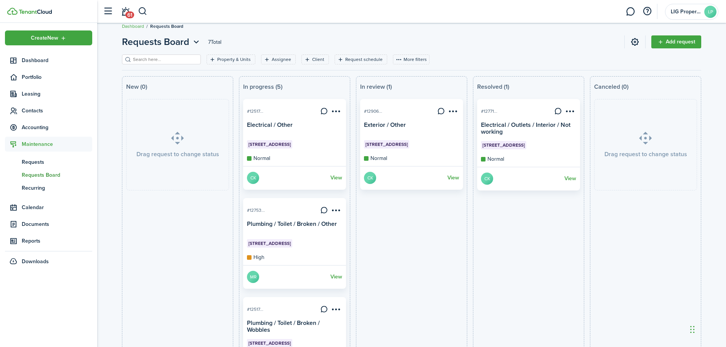
scroll to position [98, 0]
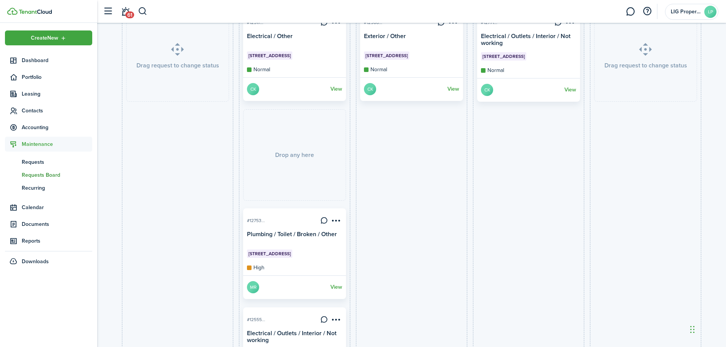
drag, startPoint x: 304, startPoint y: 245, endPoint x: 307, endPoint y: 117, distance: 128.4
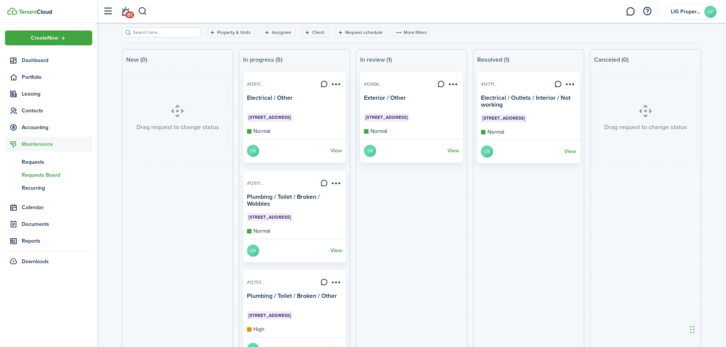
scroll to position [9, 0]
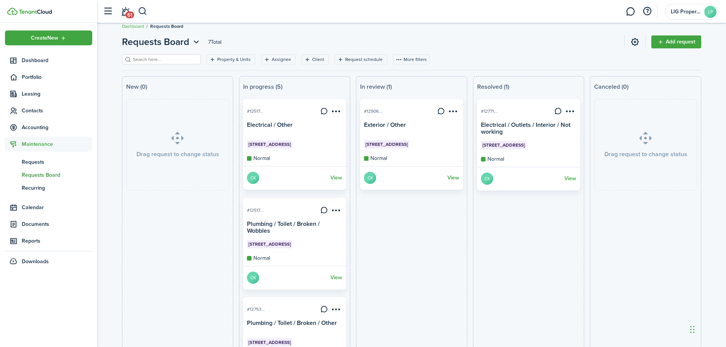
click at [269, 127] on card-title "Electrical / Other" at bounding box center [294, 128] width 95 height 13
click at [334, 179] on link "View" at bounding box center [336, 178] width 12 height 12
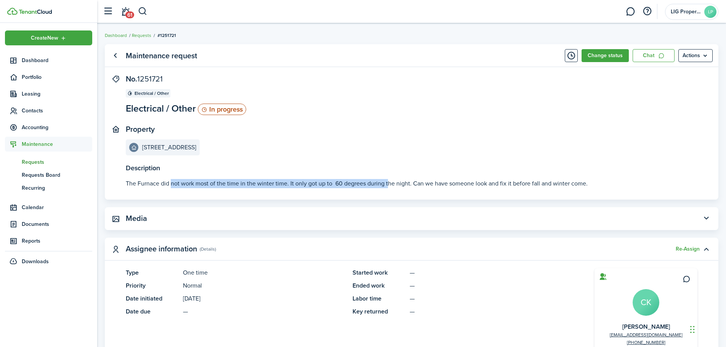
drag, startPoint x: 227, startPoint y: 184, endPoint x: 388, endPoint y: 190, distance: 161.2
click at [388, 190] on panel-main-body "Description The Furnace did not work most of the time in the winter time. It on…" at bounding box center [411, 137] width 613 height 125
drag, startPoint x: 392, startPoint y: 185, endPoint x: 307, endPoint y: 185, distance: 84.9
click at [307, 185] on p "The Furnace did not work most of the time in the winter time. It only got up to…" at bounding box center [411, 183] width 571 height 9
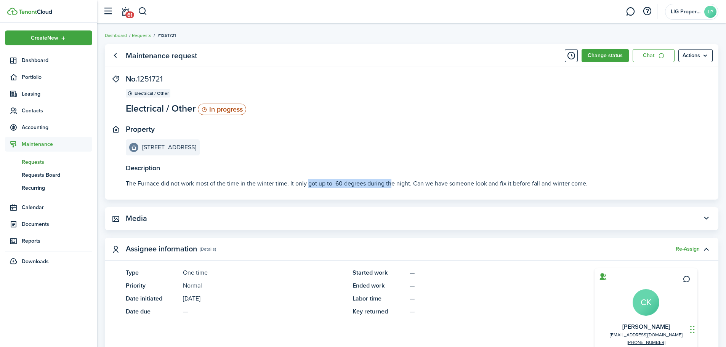
click at [307, 185] on p "The Furnace did not work most of the time in the winter time. It only got up to…" at bounding box center [411, 183] width 571 height 9
drag, startPoint x: 283, startPoint y: 186, endPoint x: 378, endPoint y: 185, distance: 95.6
click at [378, 185] on p "The Furnace did not work most of the time in the winter time. It only got up to…" at bounding box center [411, 183] width 571 height 9
click at [117, 55] on link "Go back" at bounding box center [115, 55] width 13 height 13
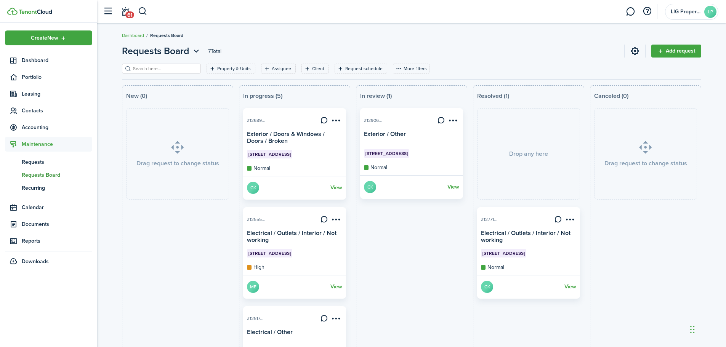
drag, startPoint x: 275, startPoint y: 121, endPoint x: 522, endPoint y: 139, distance: 247.5
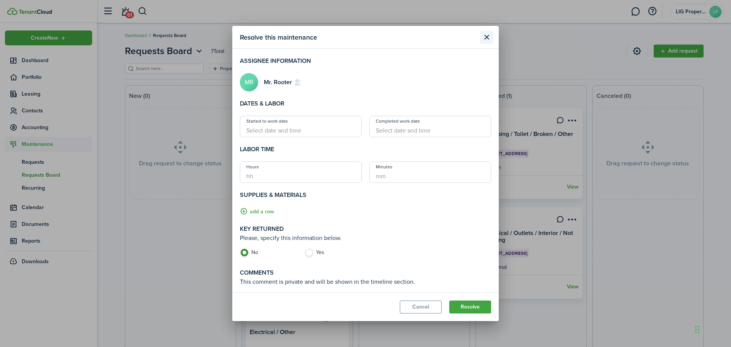
click at [488, 34] on button "Close modal" at bounding box center [486, 37] width 13 height 13
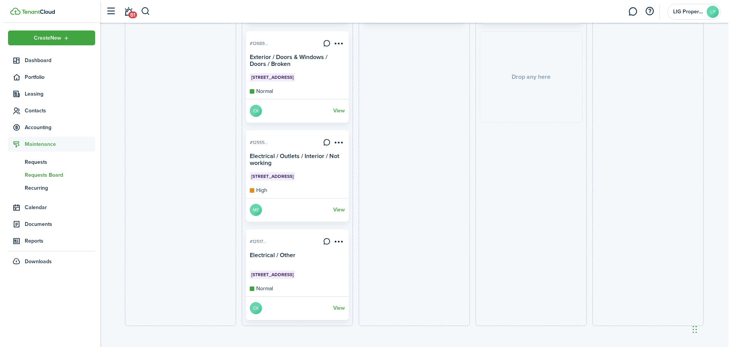
scroll to position [176, 0]
drag, startPoint x: 417, startPoint y: 213, endPoint x: 495, endPoint y: 161, distance: 92.9
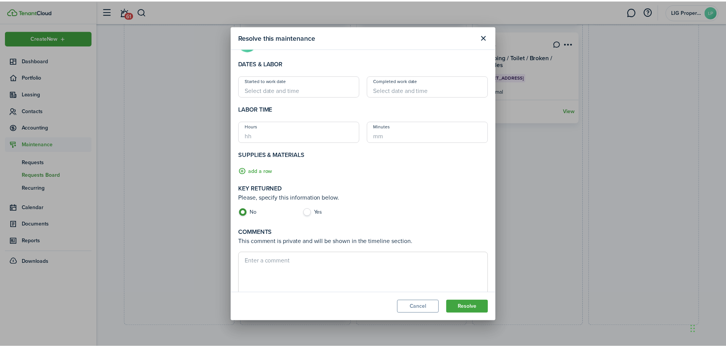
scroll to position [59, 0]
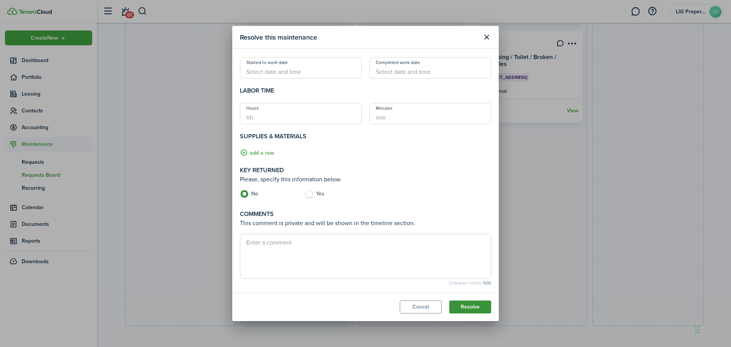
click at [477, 307] on button "Resolve" at bounding box center [470, 307] width 42 height 13
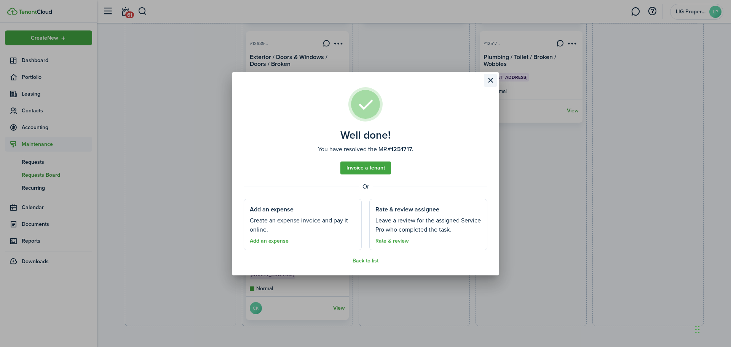
click at [490, 75] on button "Close modal" at bounding box center [490, 80] width 13 height 13
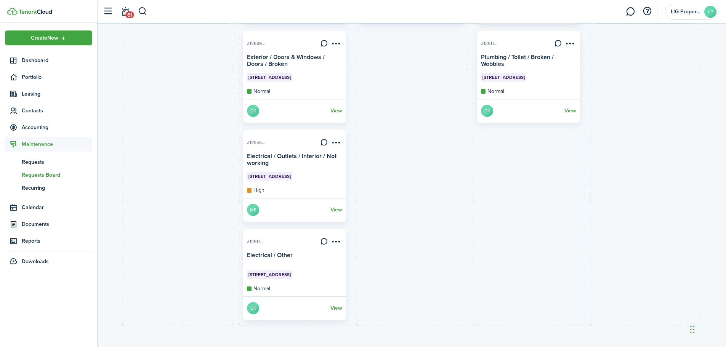
click at [317, 256] on card-title "Electrical / Other" at bounding box center [294, 258] width 95 height 13
click at [339, 245] on menu-btn-icon at bounding box center [335, 241] width 13 height 13
click at [274, 242] on card-id "#12517..." at bounding box center [283, 241] width 72 height 7
click at [336, 309] on link "View" at bounding box center [336, 308] width 12 height 12
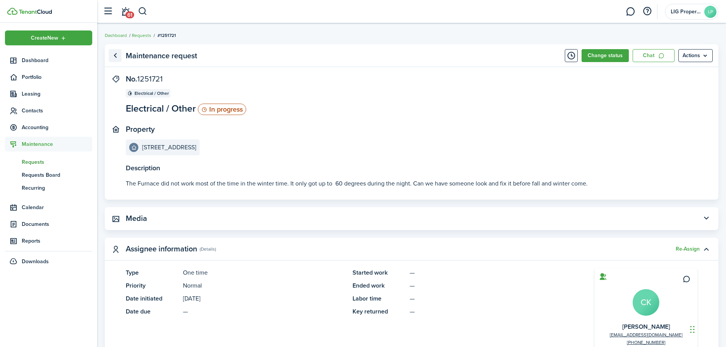
click at [116, 53] on link "Go back" at bounding box center [115, 55] width 13 height 13
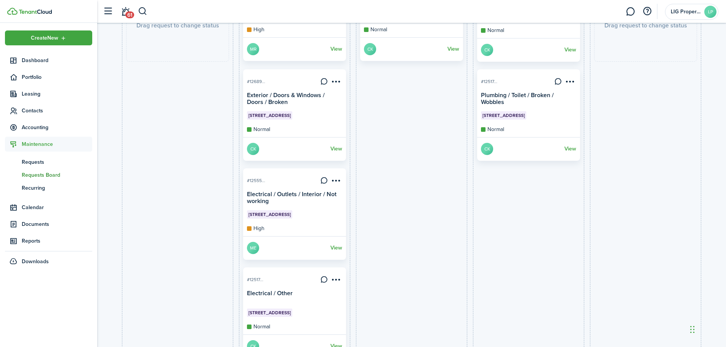
scroll to position [176, 0]
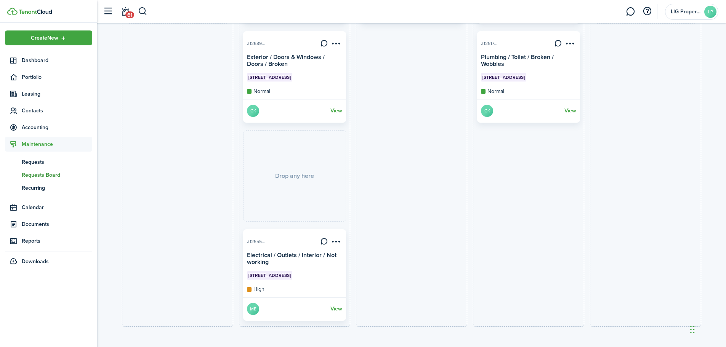
drag, startPoint x: 293, startPoint y: 263, endPoint x: 297, endPoint y: 157, distance: 106.0
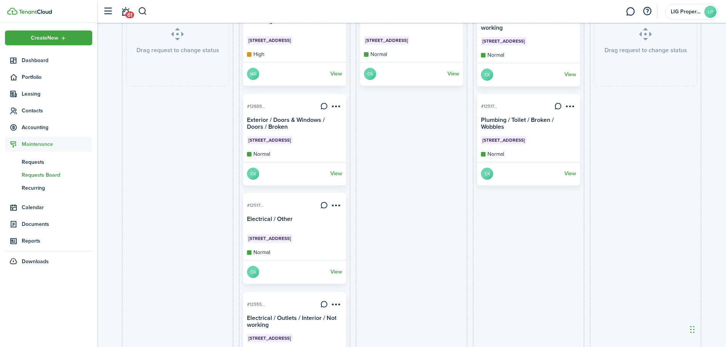
scroll to position [0, 0]
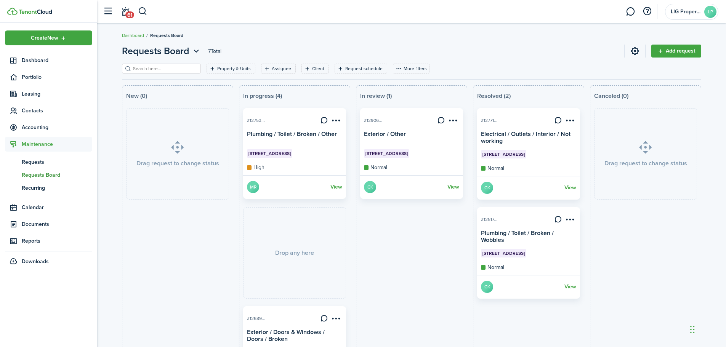
drag, startPoint x: 291, startPoint y: 313, endPoint x: 294, endPoint y: 215, distance: 97.6
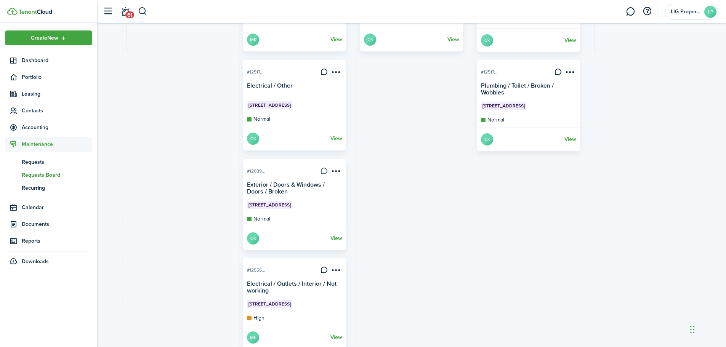
scroll to position [177, 0]
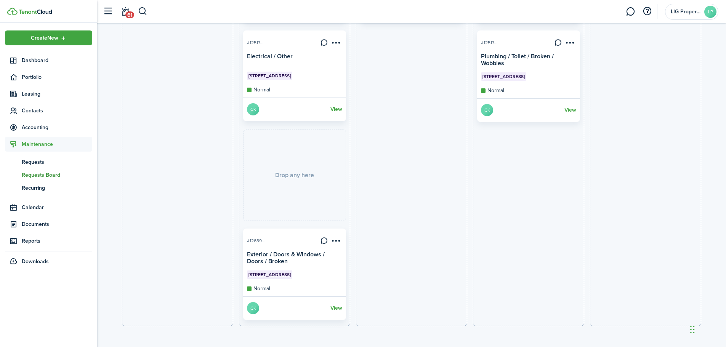
drag, startPoint x: 298, startPoint y: 254, endPoint x: 296, endPoint y: 142, distance: 111.2
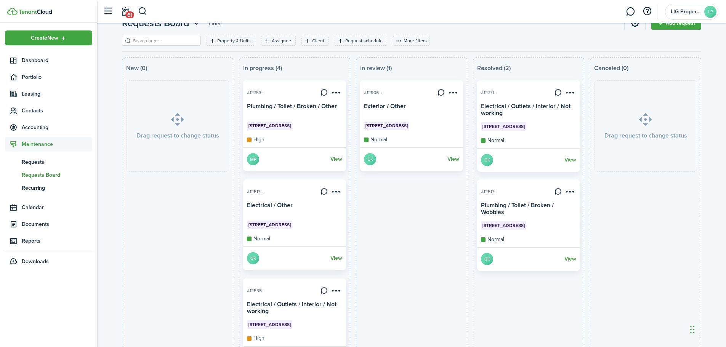
scroll to position [0, 0]
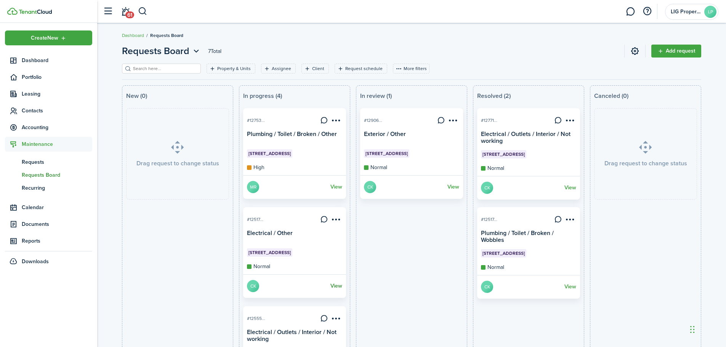
click at [333, 285] on link "View" at bounding box center [336, 286] width 12 height 12
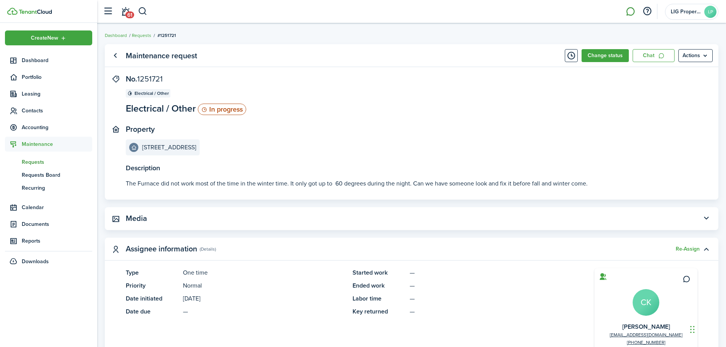
click at [630, 8] on link at bounding box center [630, 11] width 14 height 19
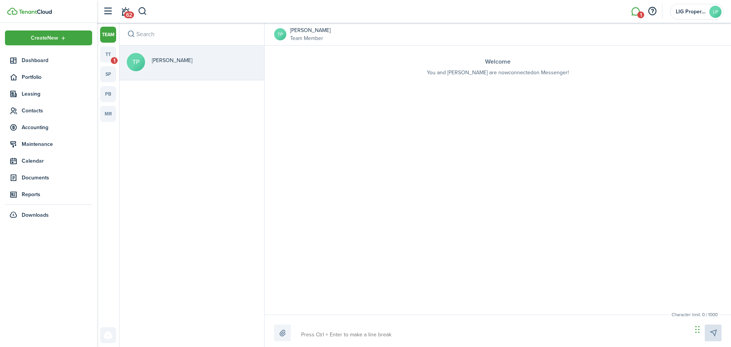
click at [635, 5] on li "1" at bounding box center [636, 11] width 18 height 19
click at [638, 12] on li "1" at bounding box center [636, 11] width 18 height 19
click at [108, 56] on link "tt 1" at bounding box center [108, 54] width 16 height 16
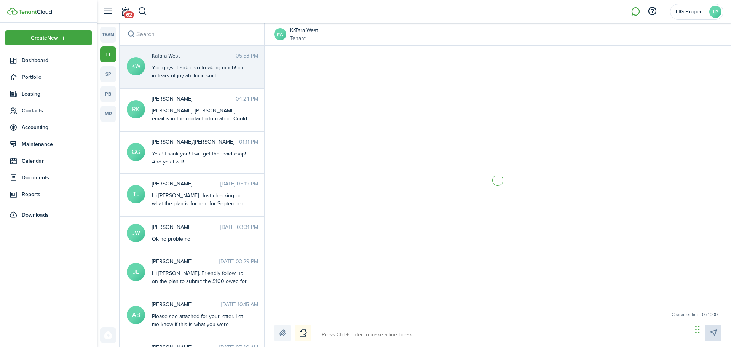
click at [191, 70] on div "You guys thank u so freaking much! im in tears of joy ah! Im in such appreciati…" at bounding box center [199, 96] width 95 height 64
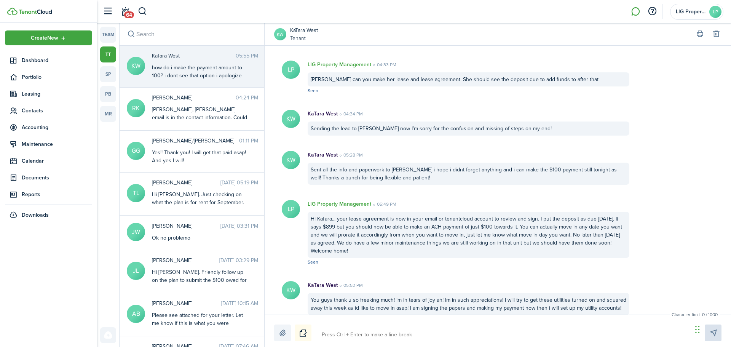
scroll to position [762, 0]
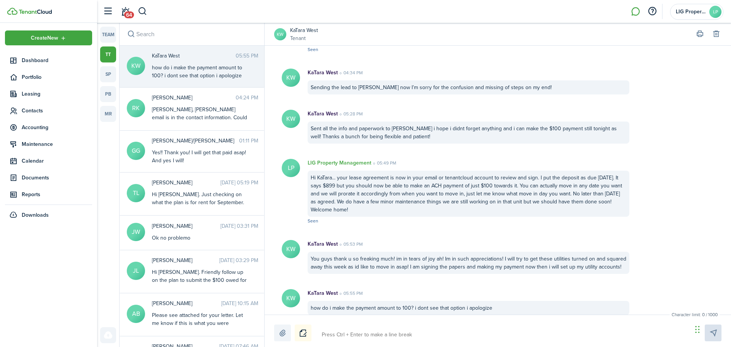
drag, startPoint x: 361, startPoint y: 328, endPoint x: 361, endPoint y: 333, distance: 5.3
click at [361, 333] on div at bounding box center [498, 333] width 448 height 17
click at [349, 336] on textarea at bounding box center [504, 334] width 371 height 13
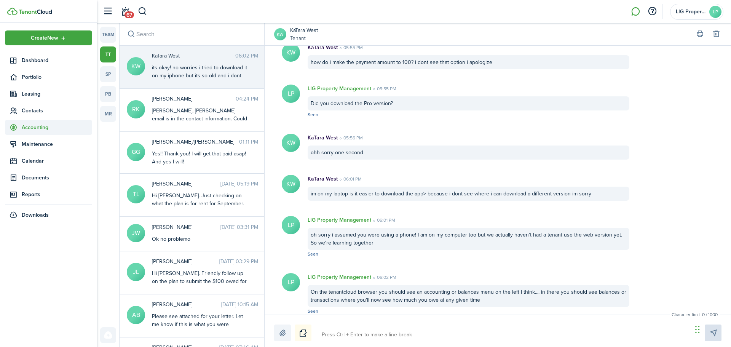
scroll to position [1057, 0]
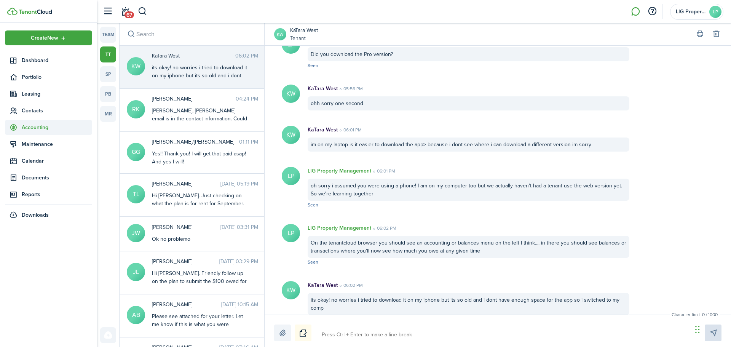
click at [44, 130] on span "Accounting" at bounding box center [57, 127] width 70 height 8
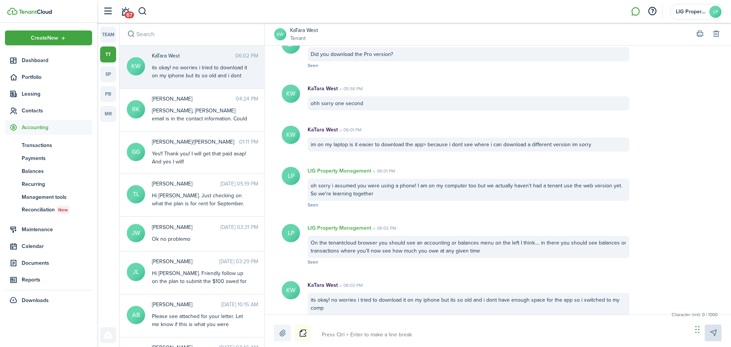
click at [370, 336] on textarea at bounding box center [504, 334] width 371 height 13
click at [368, 331] on textarea at bounding box center [504, 334] width 371 height 13
click at [334, 328] on textarea at bounding box center [504, 334] width 371 height 13
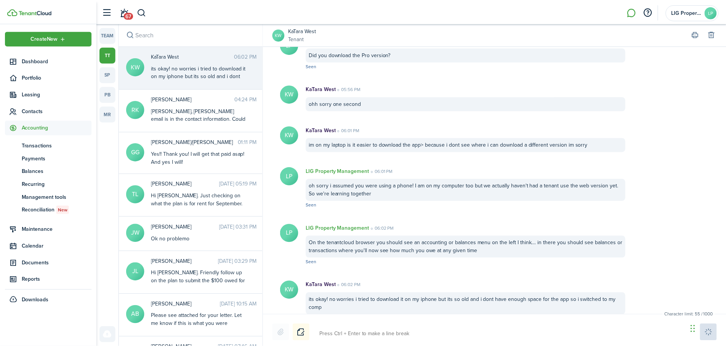
scroll to position [1106, 0]
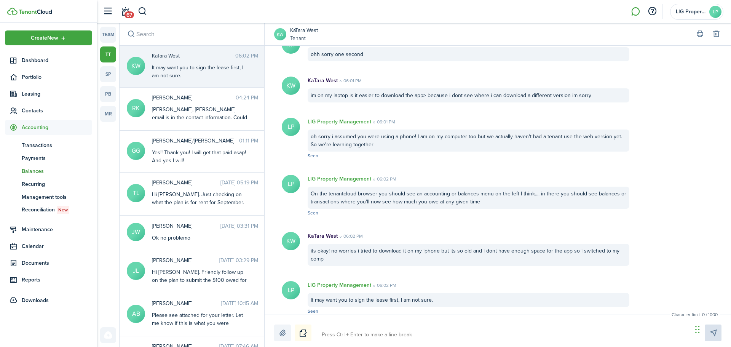
click at [43, 170] on span "Balances" at bounding box center [57, 171] width 70 height 8
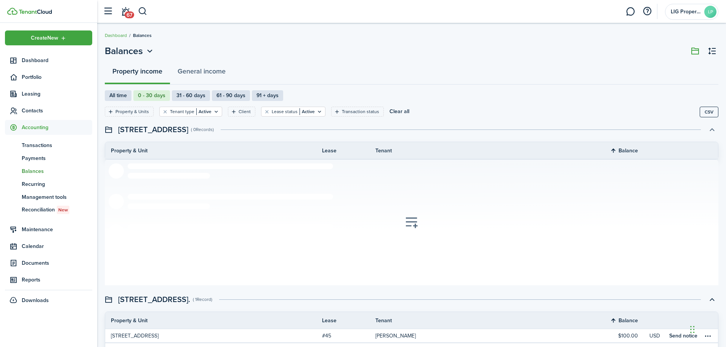
click at [710, 130] on button "button" at bounding box center [711, 129] width 13 height 13
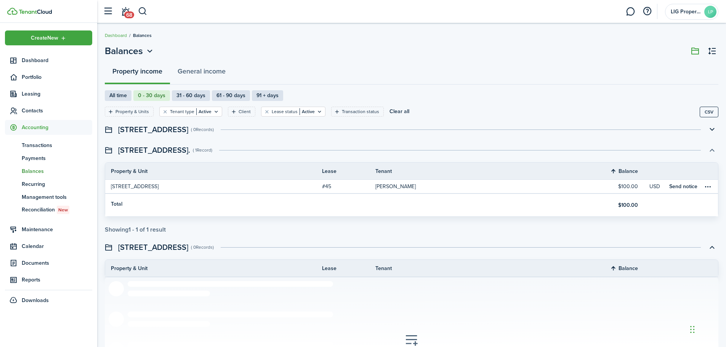
click at [711, 150] on button "button" at bounding box center [711, 150] width 13 height 13
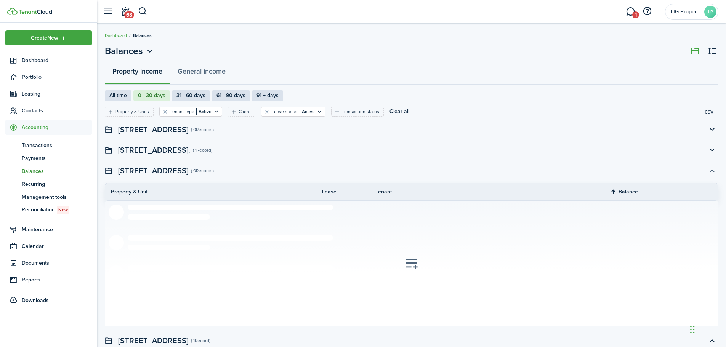
click at [712, 168] on button "button" at bounding box center [711, 170] width 13 height 13
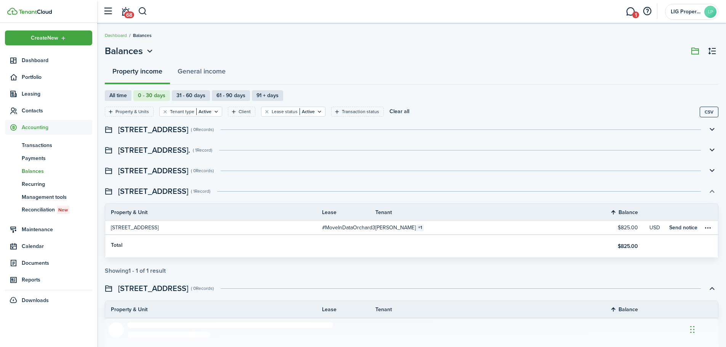
click at [710, 190] on button "button" at bounding box center [711, 191] width 13 height 13
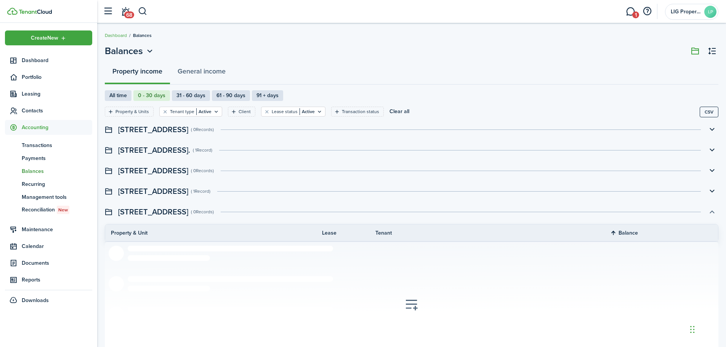
click at [712, 208] on button "button" at bounding box center [711, 211] width 13 height 13
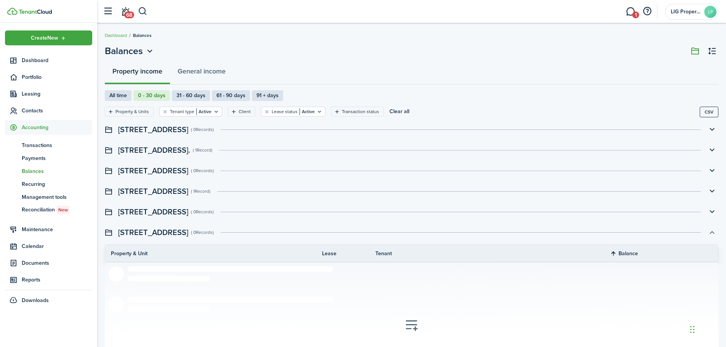
click at [712, 233] on button "button" at bounding box center [711, 232] width 13 height 13
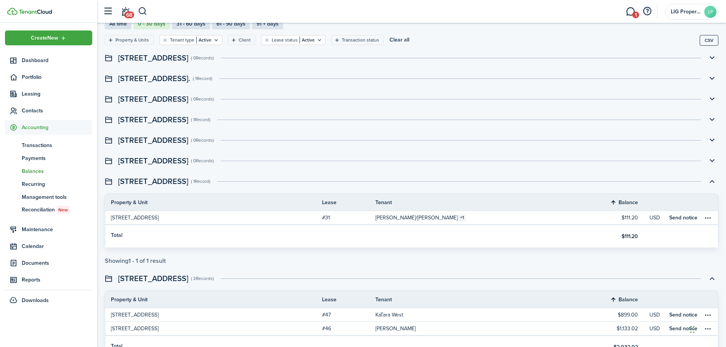
scroll to position [89, 0]
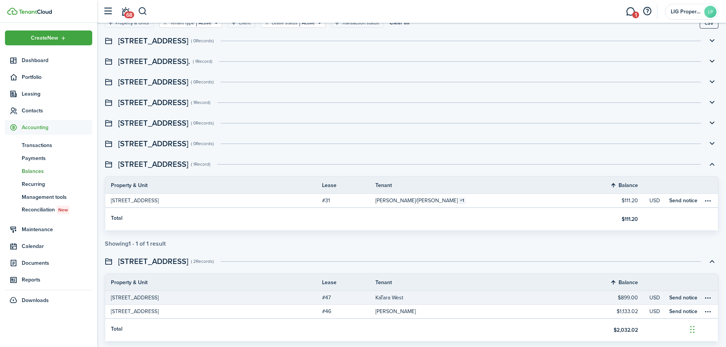
click at [158, 296] on span "[STREET_ADDRESS]" at bounding box center [135, 298] width 48 height 8
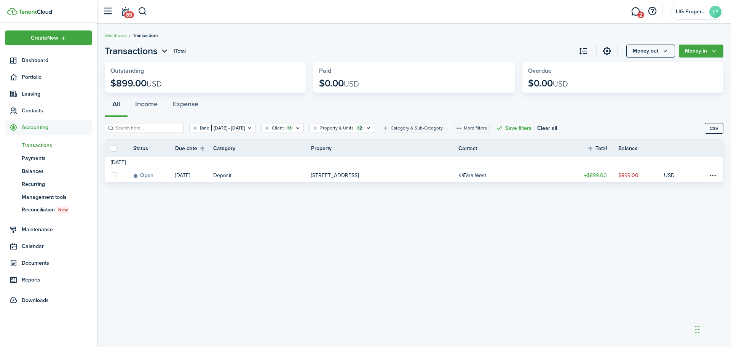
click at [168, 311] on div "Transactions 1 Total Money out Money in Outstanding $899.00 USD Paid $0.00 USD …" at bounding box center [414, 184] width 634 height 289
click at [632, 13] on link "2" at bounding box center [635, 11] width 14 height 19
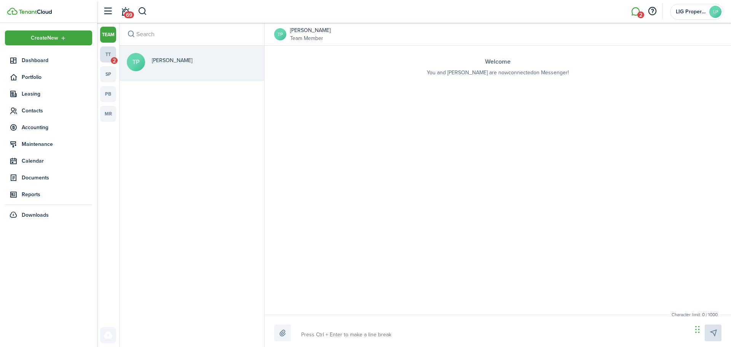
click at [112, 56] on link "tt 2" at bounding box center [108, 54] width 16 height 16
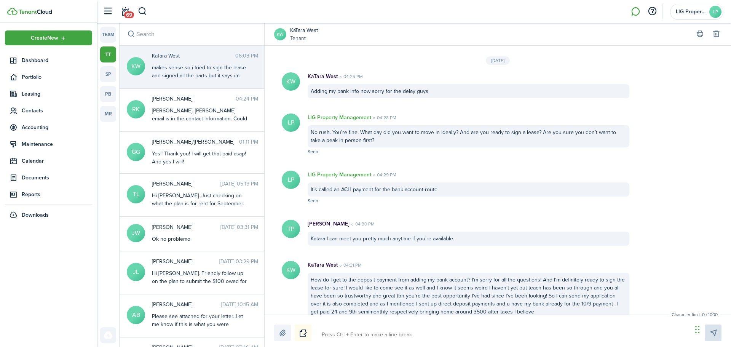
scroll to position [749, 0]
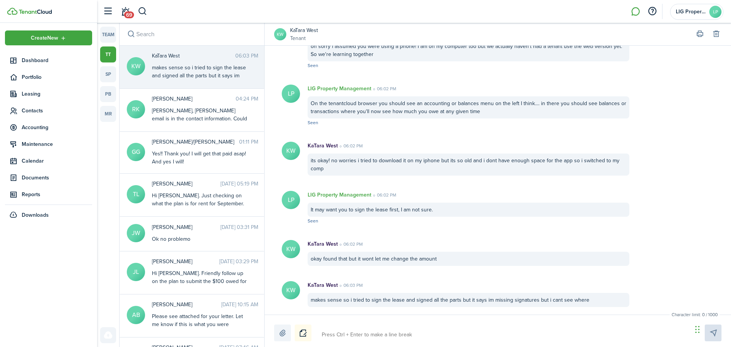
click at [417, 337] on textarea at bounding box center [504, 334] width 371 height 13
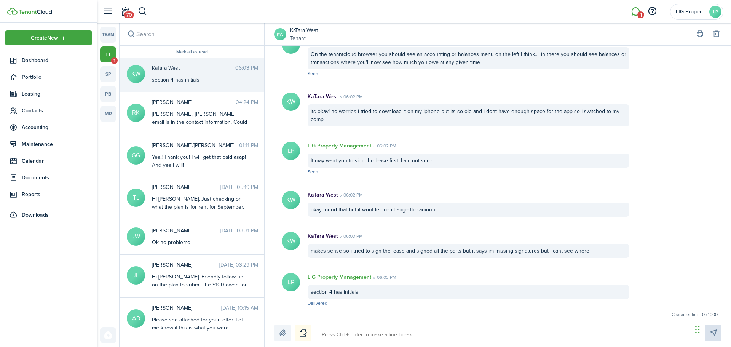
click at [338, 329] on textarea at bounding box center [504, 334] width 371 height 13
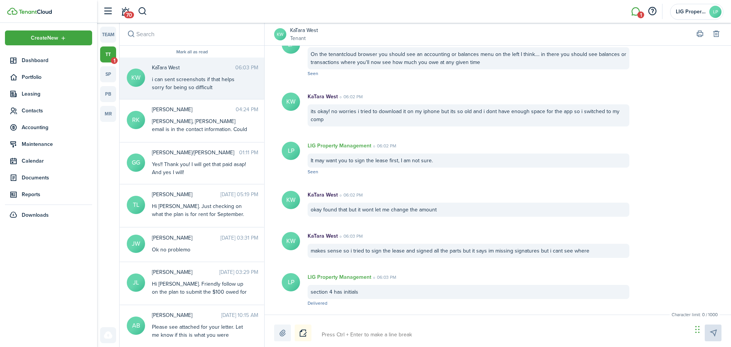
scroll to position [839, 0]
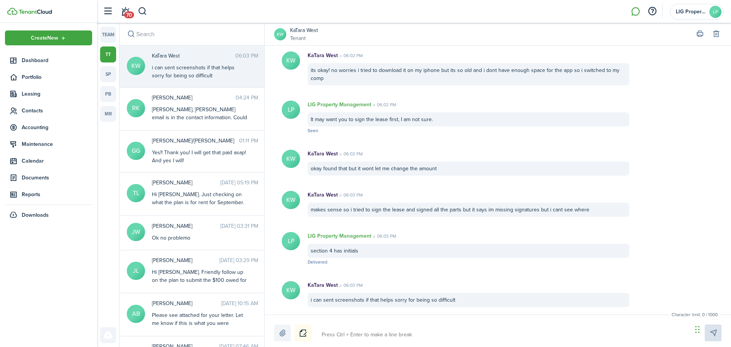
click at [286, 333] on label at bounding box center [282, 333] width 17 height 17
click at [274, 325] on input "file" at bounding box center [274, 325] width 0 height 0
click at [344, 332] on textarea at bounding box center [504, 334] width 371 height 13
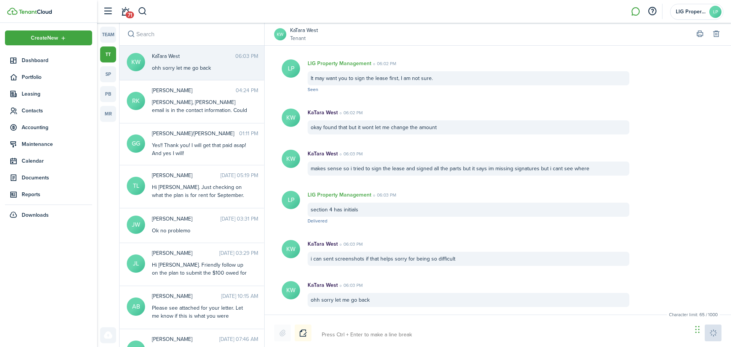
scroll to position [929, 0]
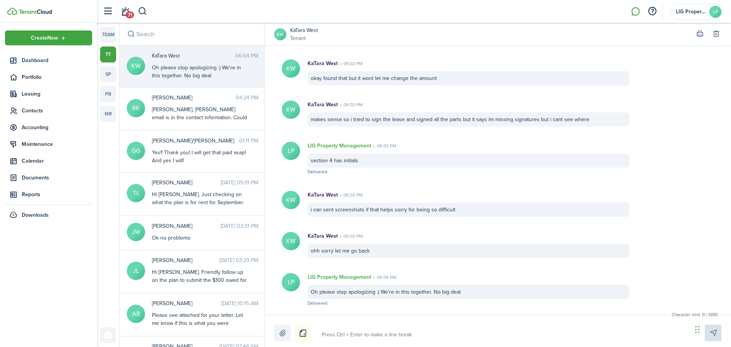
click at [281, 334] on label at bounding box center [282, 333] width 17 height 17
click at [274, 325] on input "file" at bounding box center [274, 325] width 0 height 0
click at [356, 338] on textarea at bounding box center [504, 334] width 371 height 13
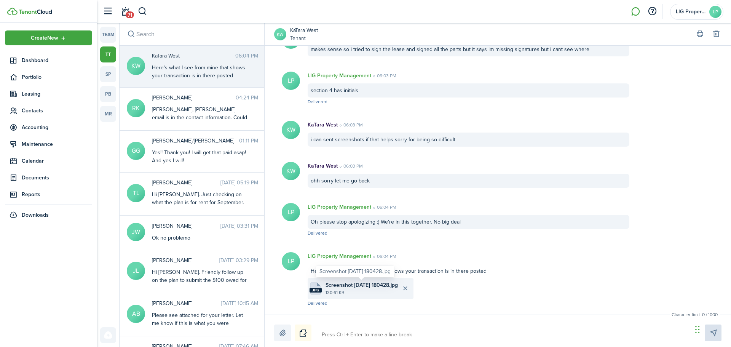
click at [341, 287] on span "Screenshot [DATE] 180428.jpg" at bounding box center [362, 285] width 72 height 8
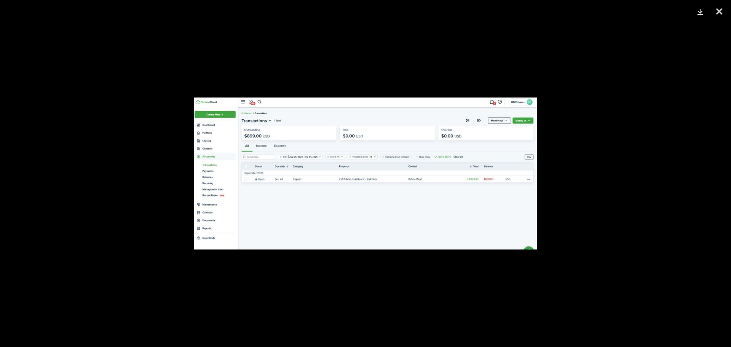
click at [377, 161] on img at bounding box center [365, 174] width 343 height 152
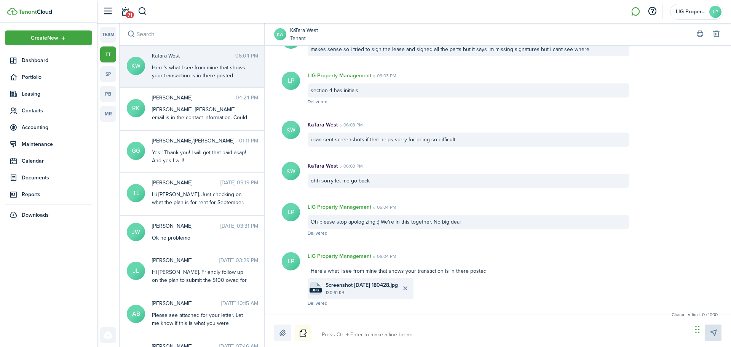
click at [362, 333] on textarea at bounding box center [504, 334] width 371 height 13
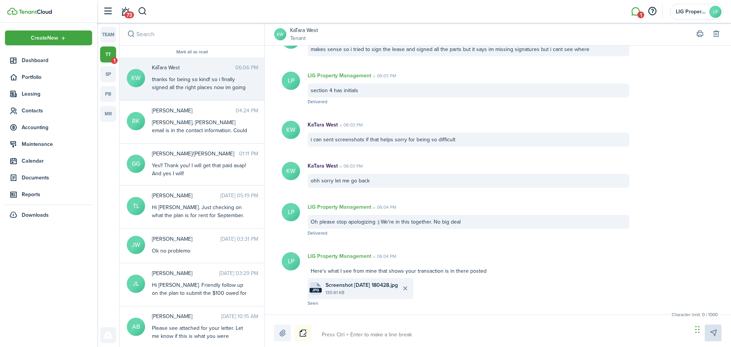
scroll to position [1041, 0]
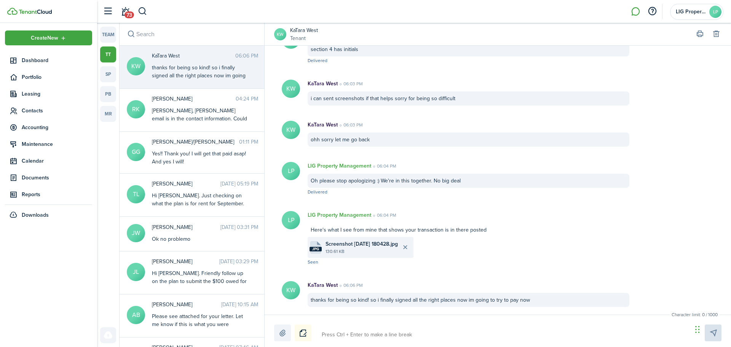
click at [346, 253] on file-size "130.61 KB" at bounding box center [362, 251] width 73 height 7
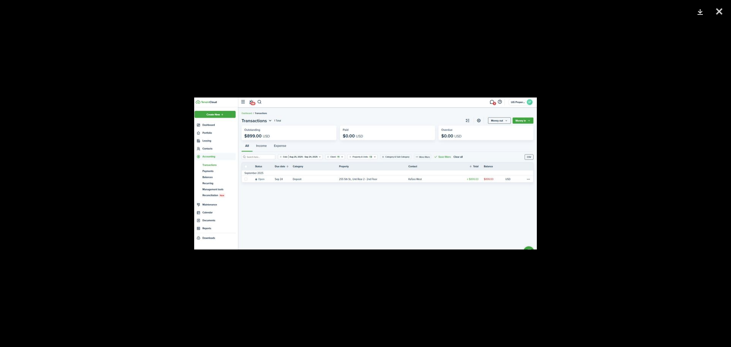
click at [303, 183] on img at bounding box center [365, 174] width 343 height 152
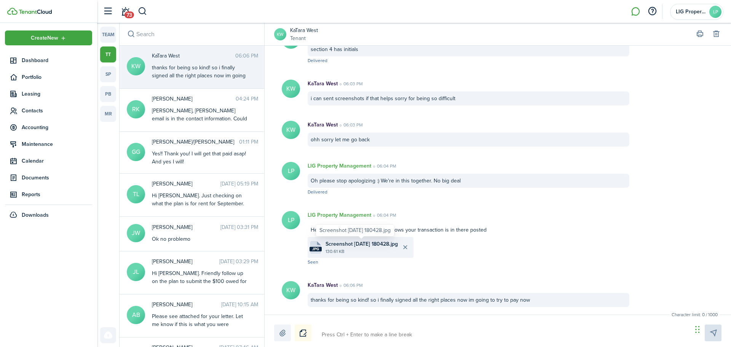
click at [337, 246] on span "Screenshot [DATE] 180428.jpg" at bounding box center [362, 244] width 72 height 8
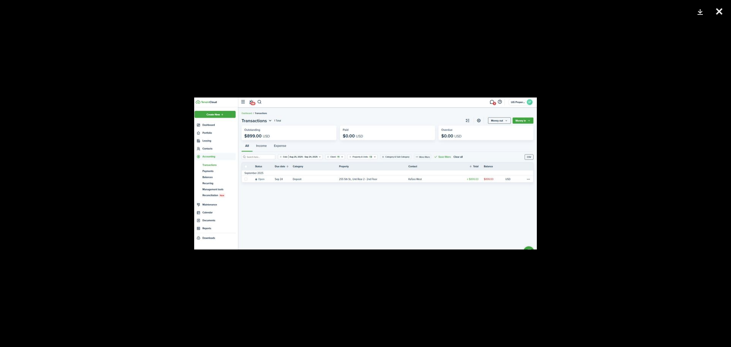
click at [717, 11] on button "Close" at bounding box center [719, 11] width 19 height 23
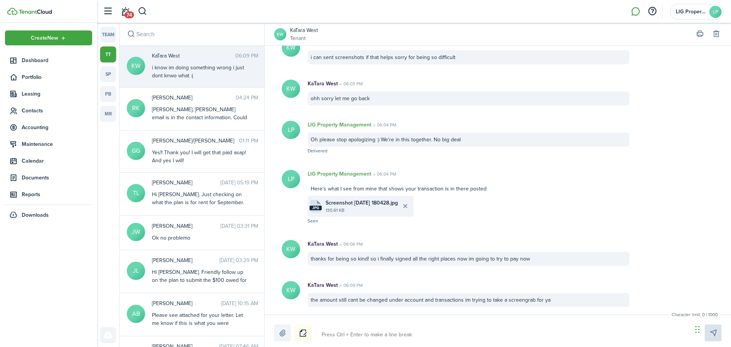
scroll to position [1123, 0]
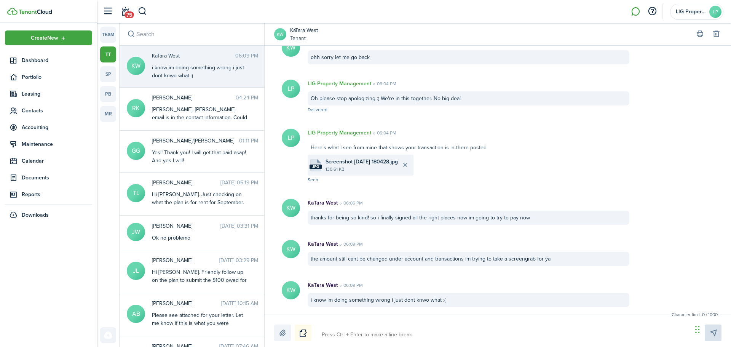
click at [389, 331] on textarea at bounding box center [504, 334] width 371 height 13
click at [364, 336] on textarea at bounding box center [504, 334] width 371 height 13
click at [338, 338] on textarea at bounding box center [504, 334] width 371 height 13
paste textarea "a"
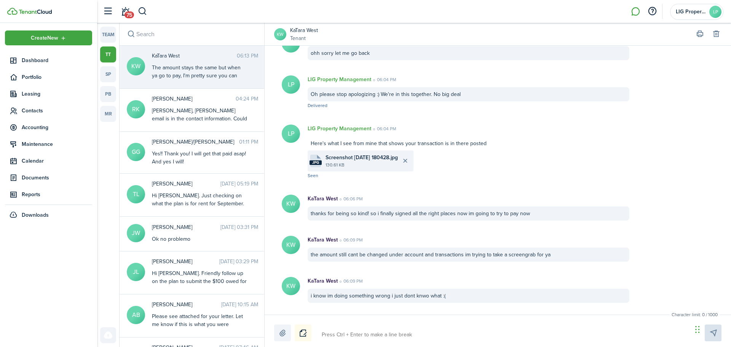
scroll to position [1180, 0]
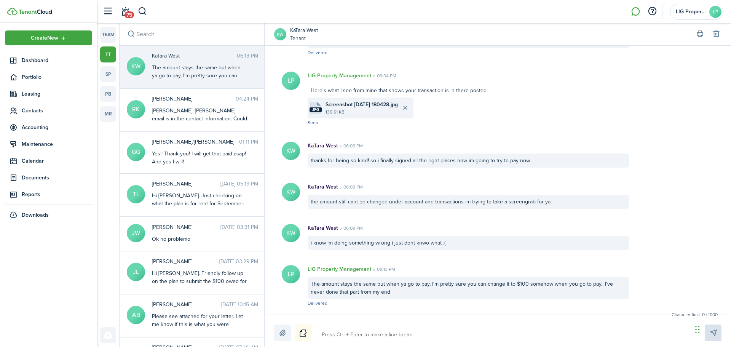
click at [344, 334] on textarea at bounding box center [504, 334] width 371 height 13
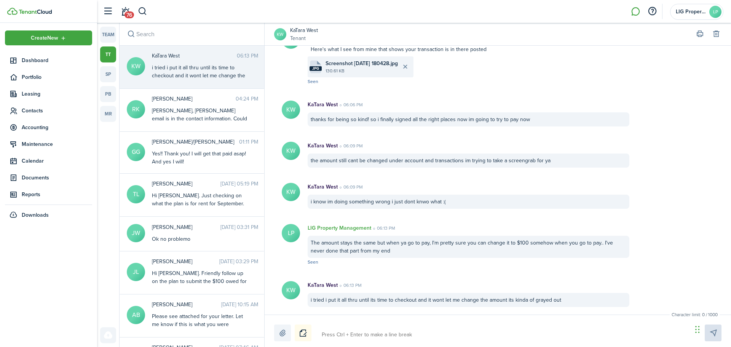
click at [421, 330] on textarea at bounding box center [504, 334] width 371 height 13
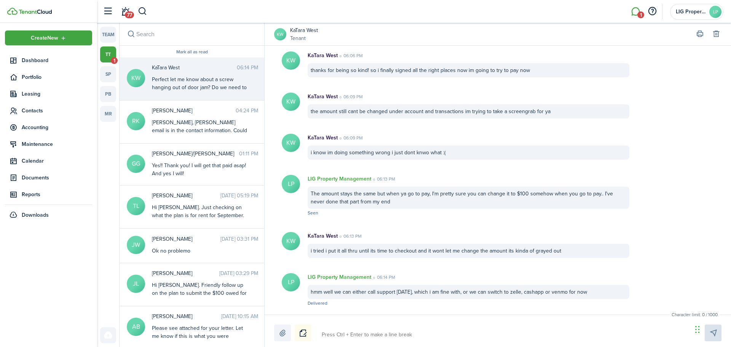
scroll to position [1311, 0]
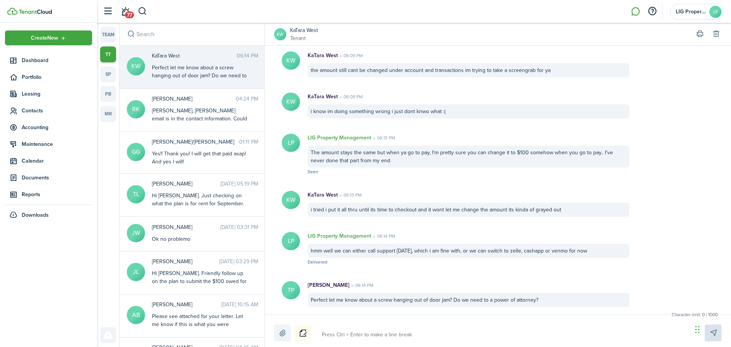
click at [461, 333] on textarea at bounding box center [504, 334] width 371 height 13
click at [461, 335] on textarea at bounding box center [504, 334] width 371 height 13
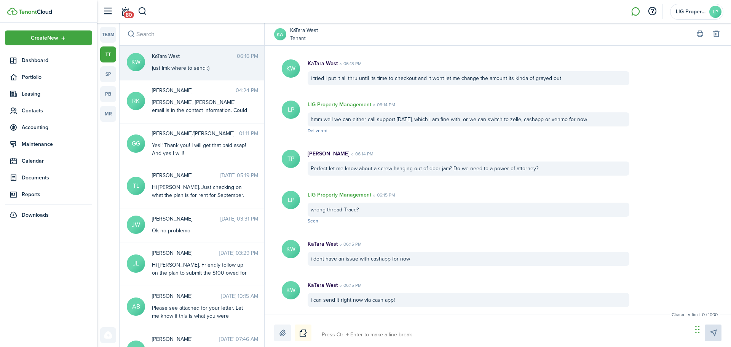
scroll to position [1484, 0]
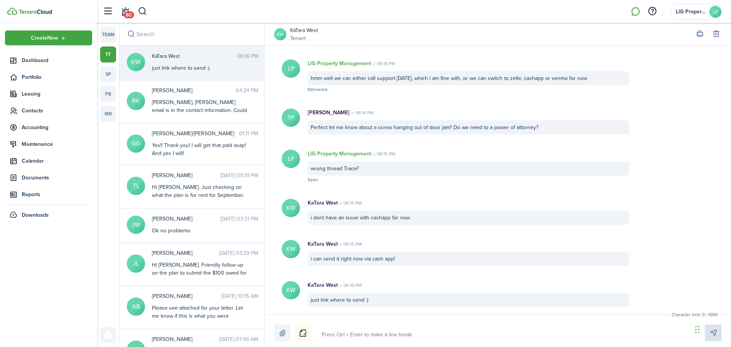
click at [369, 325] on div at bounding box center [498, 333] width 448 height 17
click at [372, 332] on textarea at bounding box center [504, 334] width 371 height 13
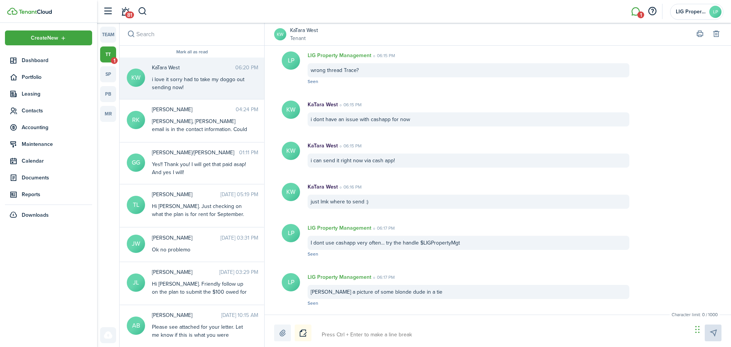
scroll to position [1623, 0]
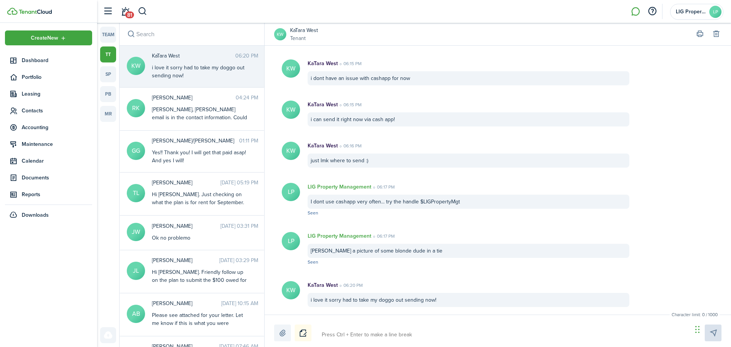
click at [361, 339] on textarea at bounding box center [504, 334] width 371 height 13
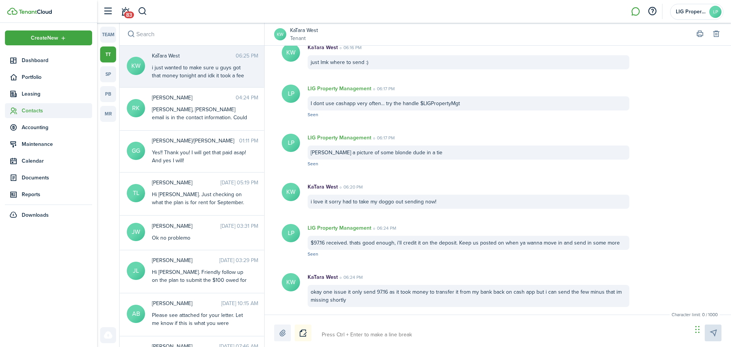
scroll to position [1763, 0]
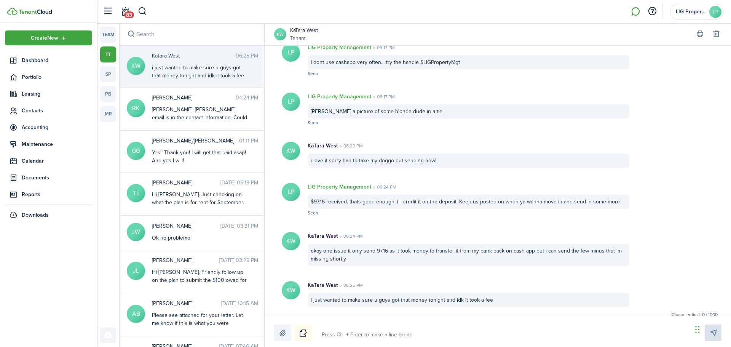
click at [352, 336] on textarea at bounding box center [504, 334] width 371 height 13
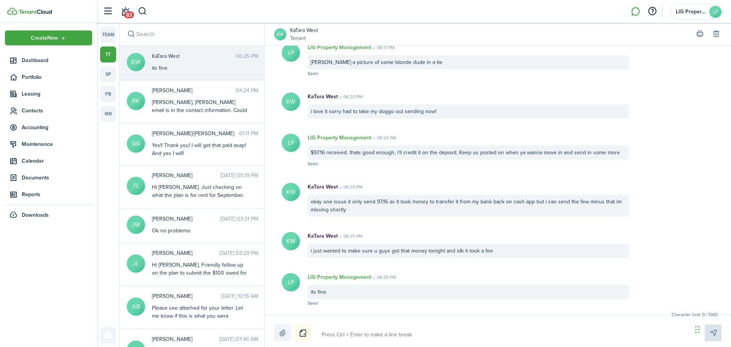
click at [345, 331] on textarea at bounding box center [504, 334] width 371 height 13
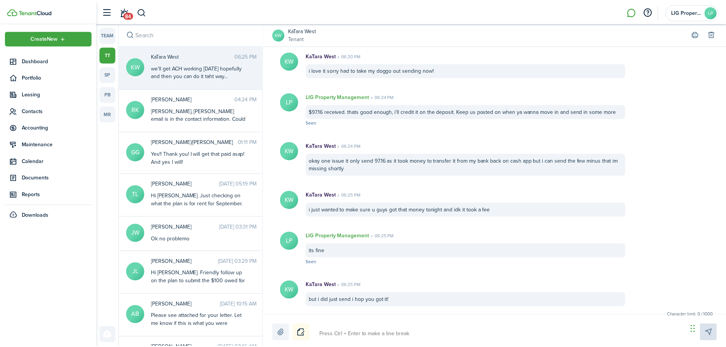
scroll to position [1910, 0]
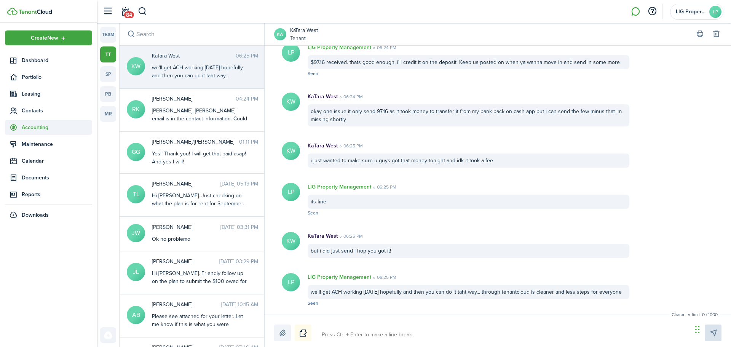
click at [31, 129] on span "Accounting" at bounding box center [57, 127] width 70 height 8
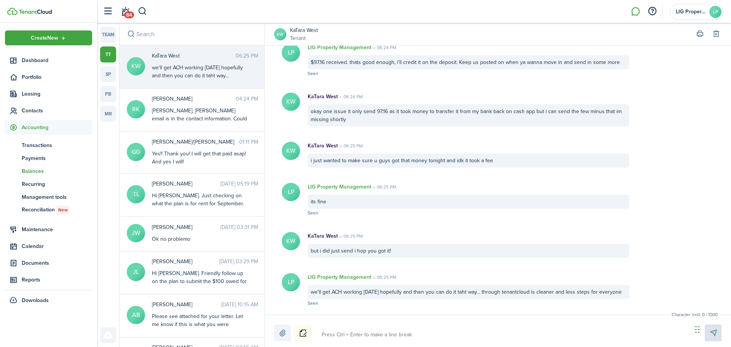
click at [33, 169] on span "Balances" at bounding box center [57, 171] width 70 height 8
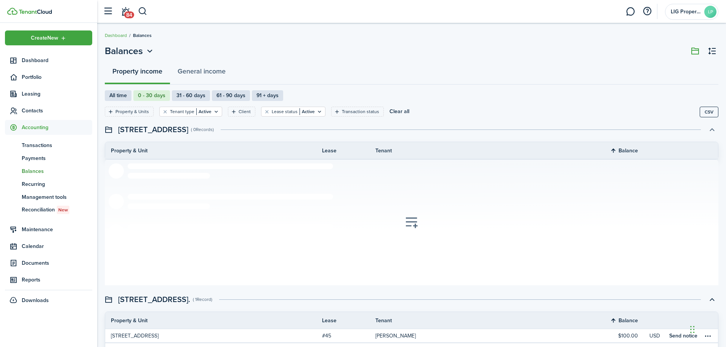
click at [709, 128] on button "button" at bounding box center [711, 129] width 13 height 13
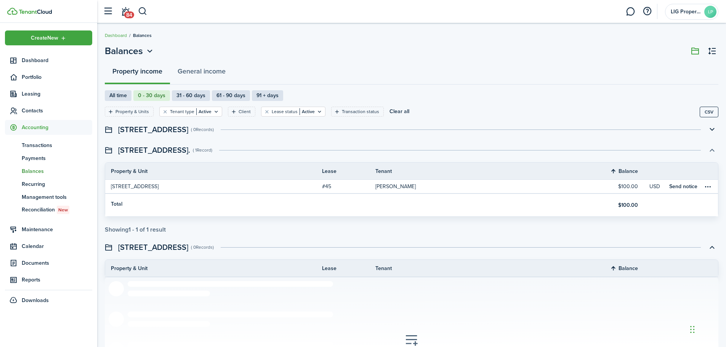
click at [716, 147] on button "button" at bounding box center [711, 150] width 13 height 13
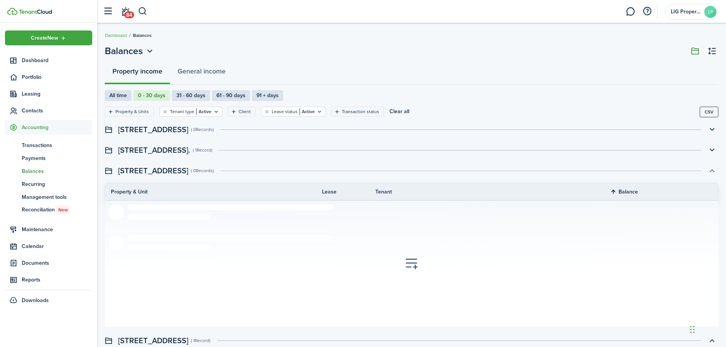
click at [713, 170] on button "button" at bounding box center [711, 170] width 13 height 13
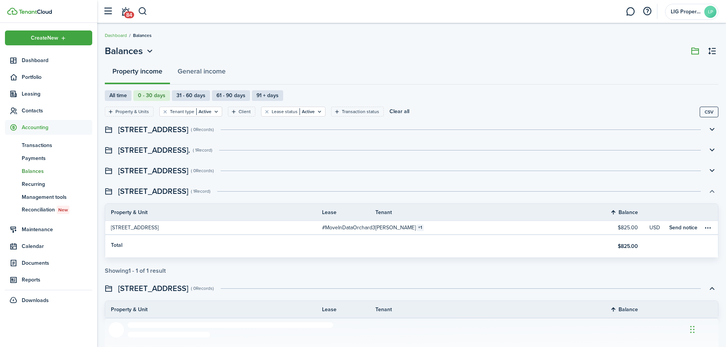
click at [708, 189] on button "button" at bounding box center [711, 191] width 13 height 13
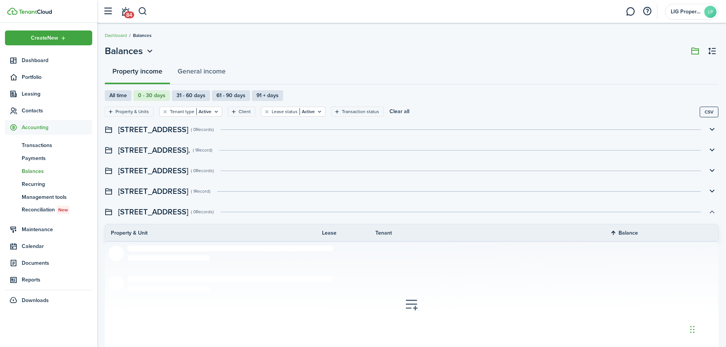
click at [711, 211] on button "button" at bounding box center [711, 211] width 13 height 13
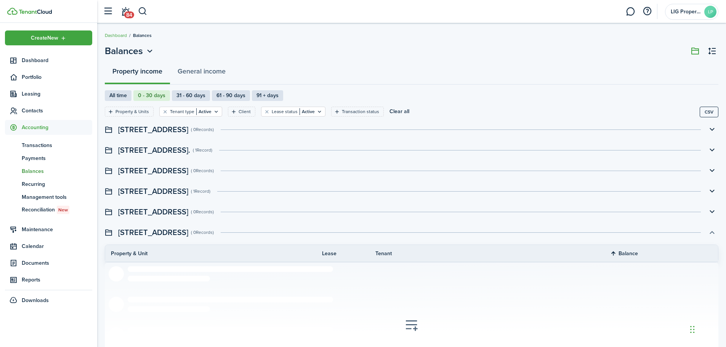
click at [713, 231] on button "button" at bounding box center [711, 232] width 13 height 13
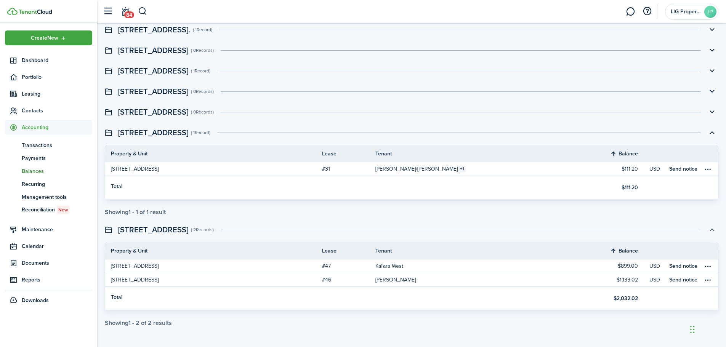
scroll to position [121, 0]
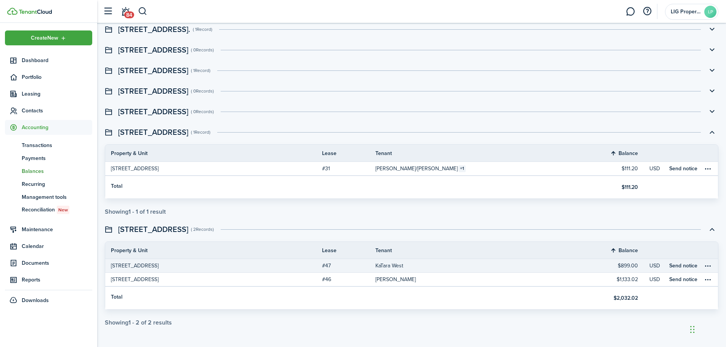
click at [362, 266] on link "#47" at bounding box center [348, 265] width 53 height 13
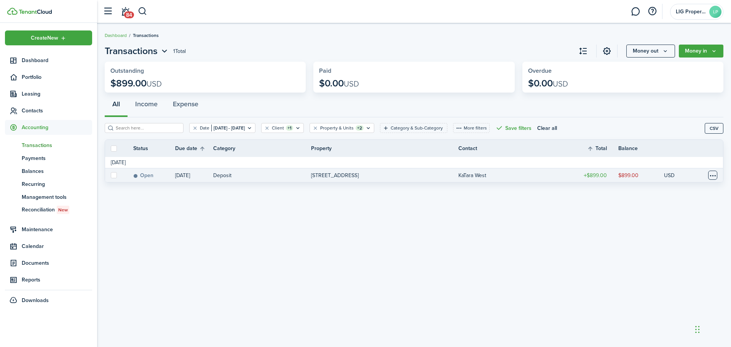
click at [717, 174] on table-menu-btn-icon at bounding box center [712, 175] width 9 height 9
click at [598, 218] on div "Transactions 1 Total Money out Money in Outstanding $899.00 USD Paid $0.00 USD …" at bounding box center [414, 184] width 634 height 289
click at [712, 51] on icon "Money in" at bounding box center [714, 51] width 6 height 6
click at [586, 217] on div "Transactions 1 Total Money out Money in Outstanding $899.00 USD Paid $0.00 USD …" at bounding box center [414, 184] width 634 height 289
click at [711, 175] on table-menu-btn-icon "Open menu" at bounding box center [712, 175] width 9 height 9
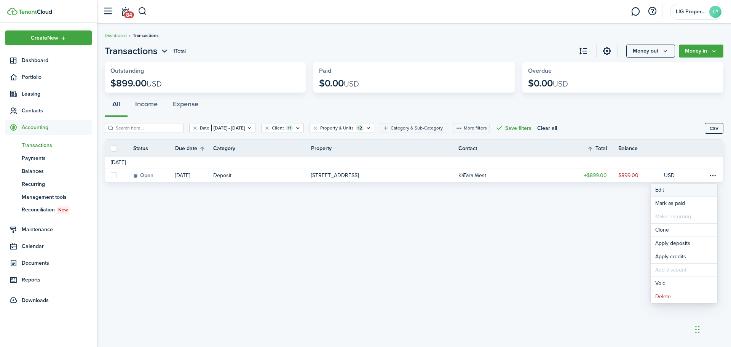
click at [669, 192] on button "Edit" at bounding box center [684, 190] width 67 height 13
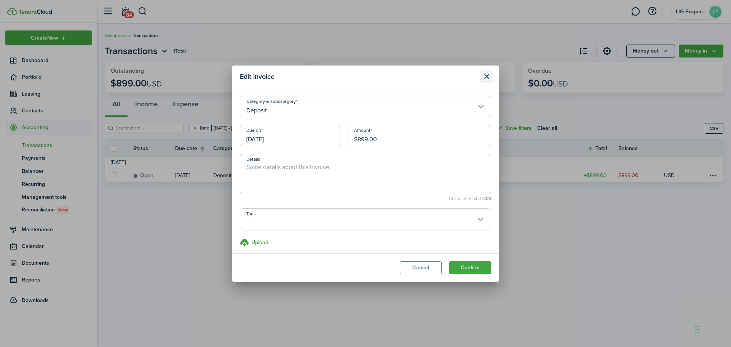
click at [486, 74] on button "Close modal" at bounding box center [486, 76] width 13 height 13
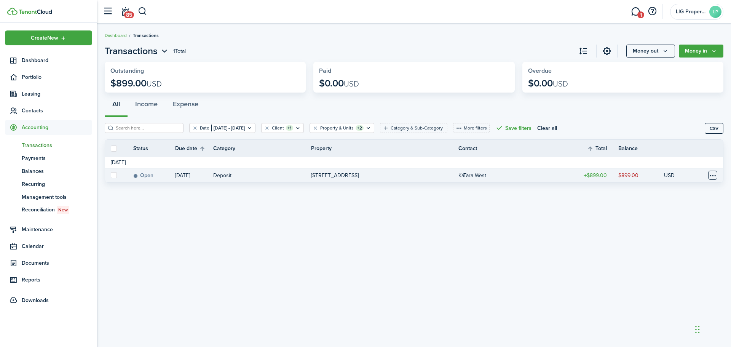
click at [710, 176] on table-menu-btn-icon "Open menu" at bounding box center [712, 175] width 9 height 9
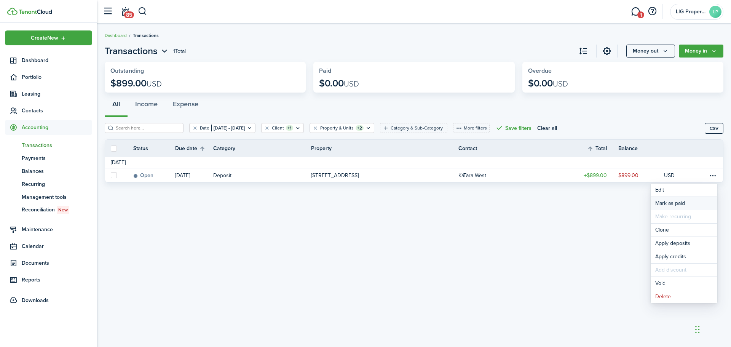
click at [675, 206] on link "Mark as paid" at bounding box center [684, 203] width 67 height 13
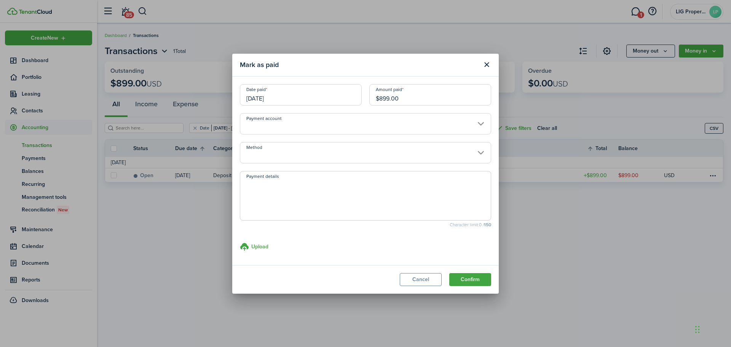
click at [441, 94] on input "$899.00" at bounding box center [430, 94] width 122 height 21
drag, startPoint x: 432, startPoint y: 96, endPoint x: 302, endPoint y: 95, distance: 129.9
click at [299, 95] on div "Date paid [DATE] Amount paid $899.00" at bounding box center [365, 98] width 259 height 29
drag, startPoint x: 481, startPoint y: 270, endPoint x: 482, endPoint y: 275, distance: 5.5
click at [481, 272] on modal-footer "Cancel Confirm" at bounding box center [365, 279] width 267 height 29
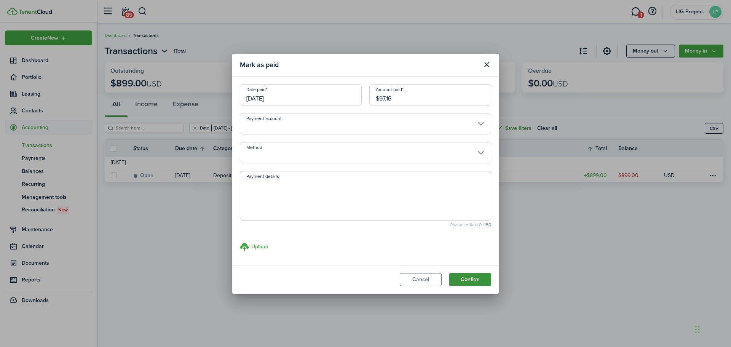
click at [478, 282] on button "Confirm" at bounding box center [470, 279] width 42 height 13
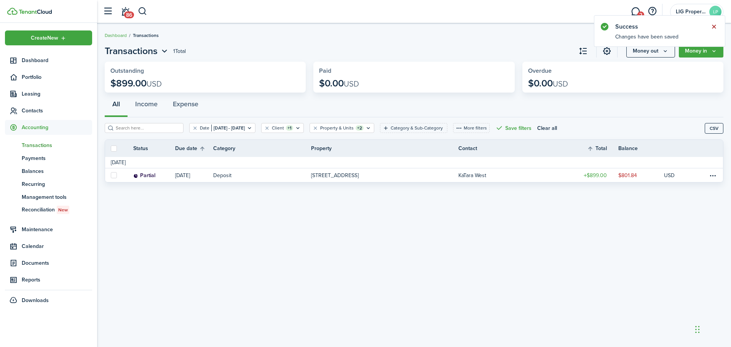
click at [719, 26] on button "Close notify" at bounding box center [714, 26] width 11 height 11
click at [632, 13] on link "2" at bounding box center [635, 11] width 14 height 19
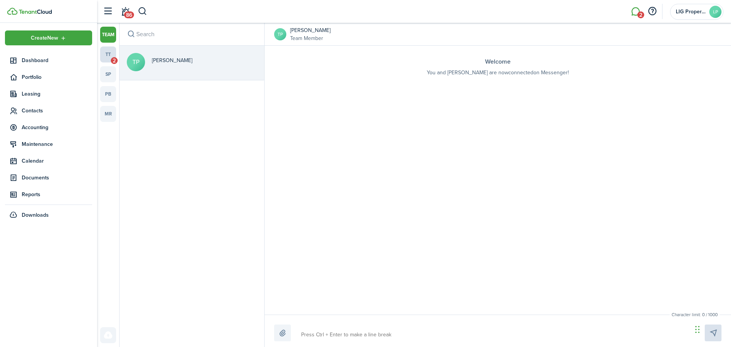
click at [106, 54] on link "tt 2" at bounding box center [108, 54] width 16 height 16
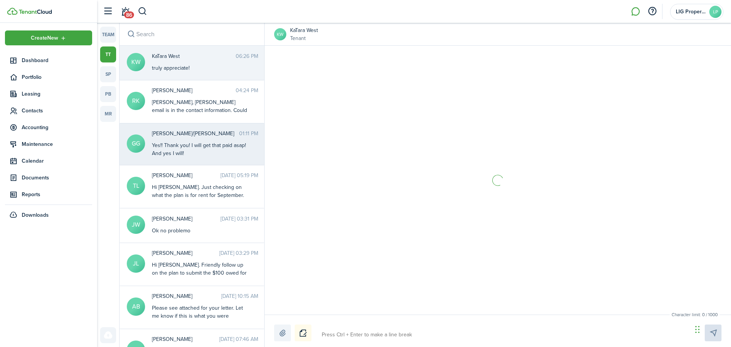
scroll to position [661, 0]
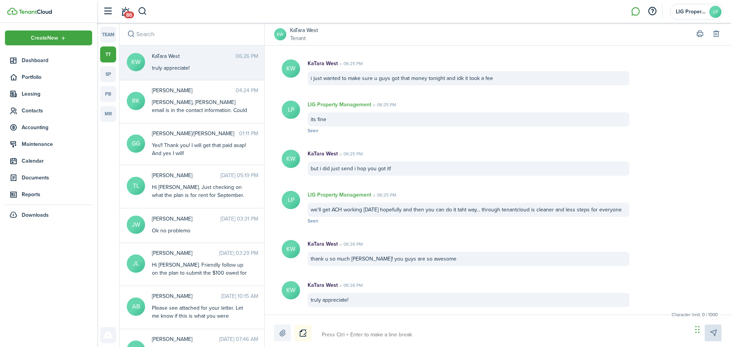
click at [373, 338] on textarea at bounding box center [504, 334] width 371 height 13
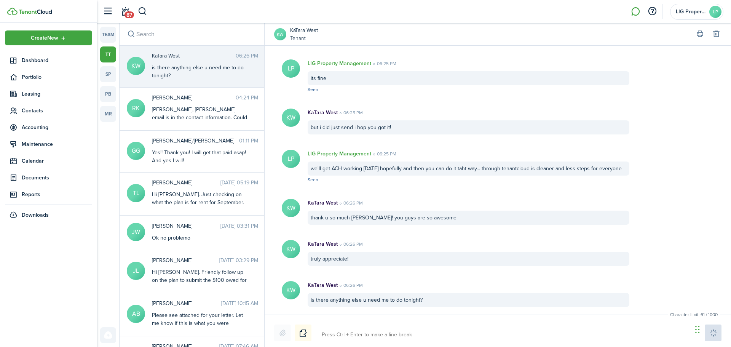
scroll to position [751, 0]
